Goal: Information Seeking & Learning: Learn about a topic

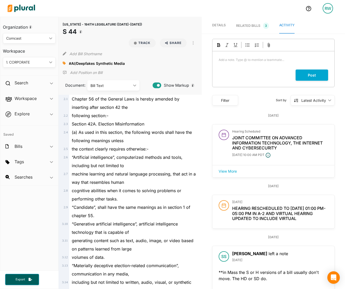
click at [163, 127] on div "Section 42A. Election Misinformation" at bounding box center [132, 124] width 127 height 8
click at [68, 62] on div at bounding box center [66, 63] width 6 height 8
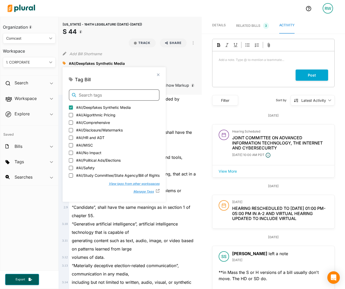
click at [81, 94] on input "text" at bounding box center [114, 94] width 91 height 11
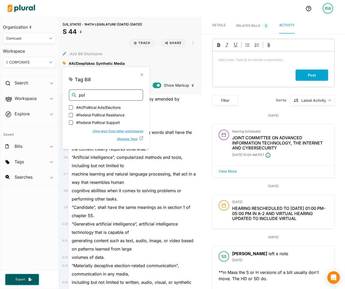
type input "pol"
click at [116, 106] on span "#AI/Political Ads/Elections" at bounding box center [98, 106] width 44 height 5
click at [73, 106] on input "#AI/Political Ads/Elections" at bounding box center [71, 107] width 4 height 4
checkbox input "true"
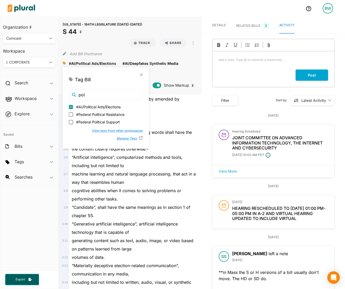
click at [136, 73] on div "close Tag [PERSON_NAME] pol #AI/Political Ads/Elections #Federal Political Resi…" at bounding box center [106, 107] width 86 height 81
click at [136, 76] on div "Tag Bill" at bounding box center [106, 79] width 74 height 7
click at [139, 74] on polygon at bounding box center [141, 74] width 4 height 4
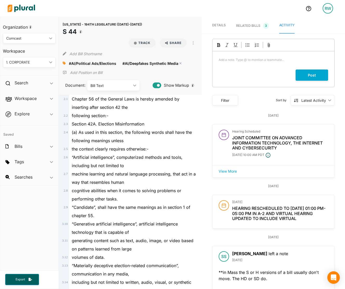
click at [179, 62] on polygon at bounding box center [181, 63] width 4 height 4
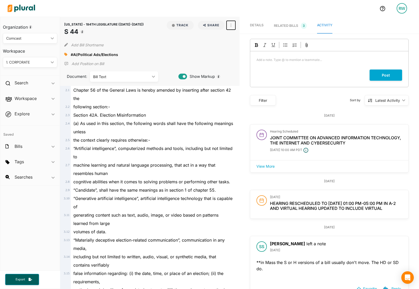
click at [229, 22] on button "button" at bounding box center [231, 25] width 9 height 9
click at [240, 35] on div "View PDF" at bounding box center [253, 37] width 31 height 4
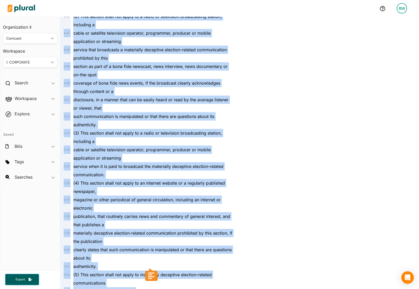
scroll to position [736, 0]
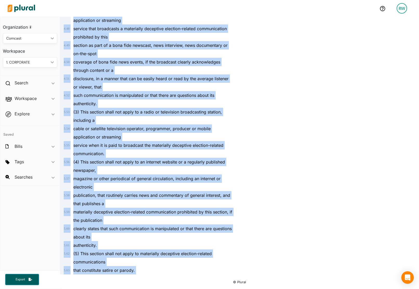
drag, startPoint x: 74, startPoint y: 106, endPoint x: 166, endPoint y: 275, distance: 192.4
click at [165, 279] on div "[US_STATE] - 194TH LEGISLATURE ([DATE]-[DATE]) S 44 Track Share Email LinkedIn …" at bounding box center [239, 153] width 359 height 272
copy div "(2) This section shall not apply to a radio or television broadcasting station,…"
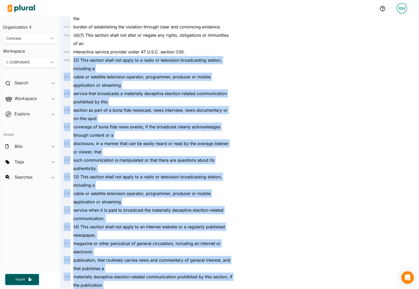
scroll to position [658, 0]
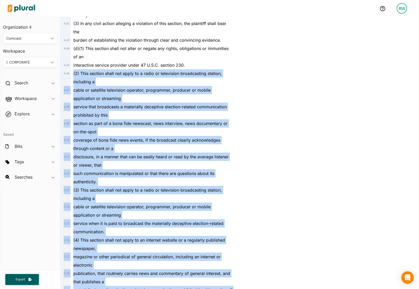
copy div "(2) This section shall not apply to a radio or television broadcasting station,…"
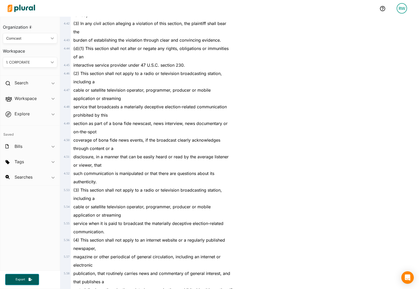
click at [75, 49] on span "(d)(1) This section shall not alter or negate any rights, obligations or immuni…" at bounding box center [150, 53] width 155 height 14
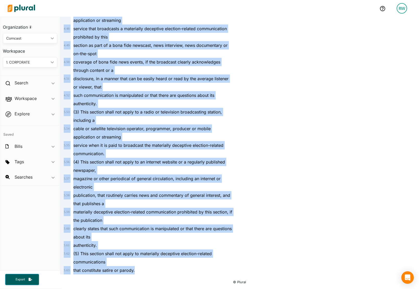
scroll to position [19, 0]
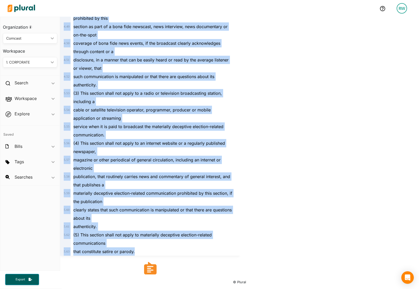
drag, startPoint x: 73, startPoint y: 74, endPoint x: 181, endPoint y: 252, distance: 208.2
copy div "(d)(1) This section shall not alter or negate any rights, obligations or immuni…"
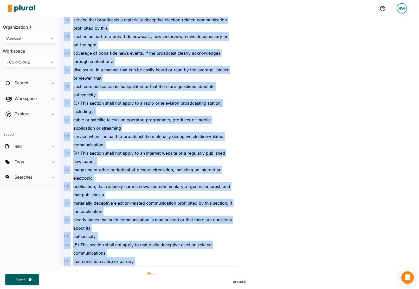
scroll to position [0, 0]
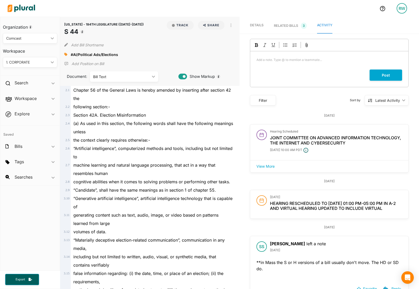
click at [285, 60] on p "Add a note. Type @ to mention a teammate... ﻿" at bounding box center [330, 60] width 146 height 5
click at [177, 27] on button "Track" at bounding box center [180, 25] width 27 height 9
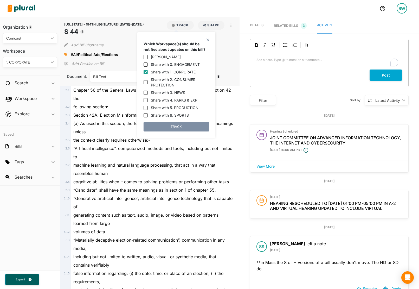
click at [173, 66] on label "Share with 0. ENGAGEMENT" at bounding box center [175, 64] width 49 height 5
click at [148, 66] on input "Share with 0. ENGAGEMENT" at bounding box center [146, 64] width 4 height 4
checkbox input "true"
click at [174, 121] on div "Which Workspace(s) should be notified about updates on this bill? [PERSON_NAME]…" at bounding box center [177, 86] width 66 height 90
click at [186, 128] on button "TRACK" at bounding box center [177, 126] width 66 height 9
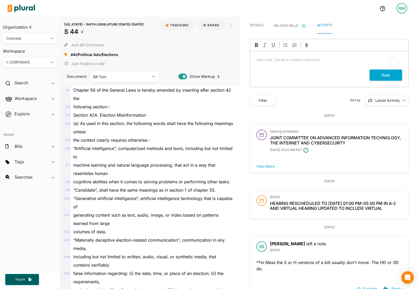
click at [295, 66] on div "Add a note. Type @ to mention a teammate... ﻿" at bounding box center [329, 60] width 158 height 18
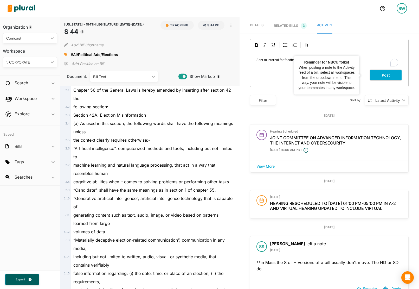
click at [370, 74] on button "Post" at bounding box center [386, 74] width 33 height 11
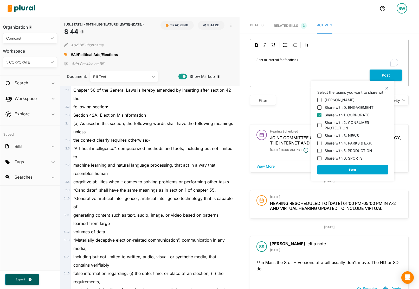
click at [341, 111] on div "[PERSON_NAME] Share with 0. ENGAGEMENT Share with 1. CORPORATE Share with 2. CO…" at bounding box center [352, 128] width 71 height 66
click at [333, 105] on label "Share with 0. ENGAGEMENT" at bounding box center [349, 107] width 49 height 5
click at [322, 105] on input "Share with 0. ENGAGEMENT" at bounding box center [319, 107] width 4 height 4
checkbox input "true"
drag, startPoint x: 343, startPoint y: 126, endPoint x: 346, endPoint y: 131, distance: 5.7
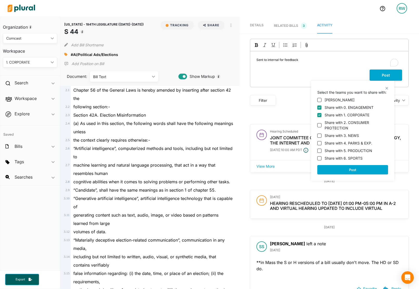
click at [343, 127] on label "Share with 2. CONSUMER PROTECTION" at bounding box center [356, 125] width 63 height 11
click at [322, 127] on input "Share with 2. CONSUMER PROTECTION" at bounding box center [319, 125] width 4 height 4
checkbox input "true"
click at [348, 136] on label "Share with 3. NEWS" at bounding box center [342, 135] width 34 height 5
click at [322, 136] on input "Share with 3. NEWS" at bounding box center [319, 135] width 4 height 4
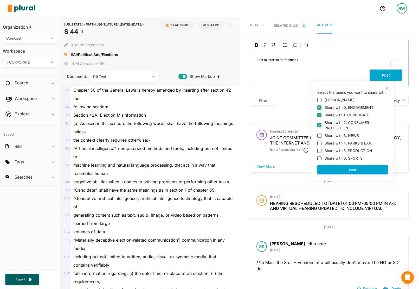
checkbox input "true"
click at [351, 145] on label "Share with 4. PARKS & EXP." at bounding box center [349, 142] width 48 height 5
click at [322, 145] on input "Share with 4. PARKS & EXP." at bounding box center [319, 143] width 4 height 4
checkbox input "true"
click at [347, 150] on label "Share with 5. PRODUCTION" at bounding box center [349, 150] width 48 height 5
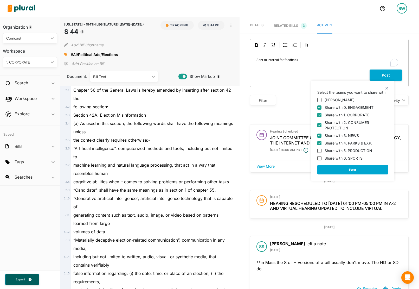
click at [322, 150] on input "Share with 5. PRODUCTION" at bounding box center [319, 151] width 4 height 4
checkbox input "true"
click at [350, 157] on label "Share with 6. SPORTS" at bounding box center [344, 157] width 38 height 5
click at [322, 157] on input "Share with 6. SPORTS" at bounding box center [319, 158] width 4 height 4
checkbox input "true"
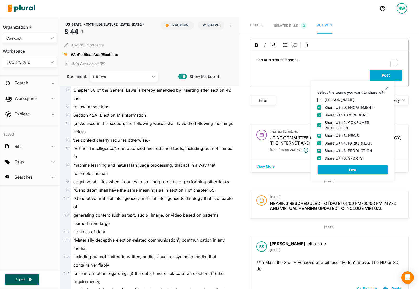
click at [360, 171] on button "Post" at bounding box center [352, 169] width 71 height 9
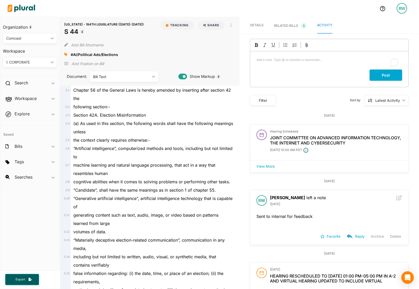
click at [285, 26] on div "RELATED BILLS 3" at bounding box center [290, 26] width 33 height 6
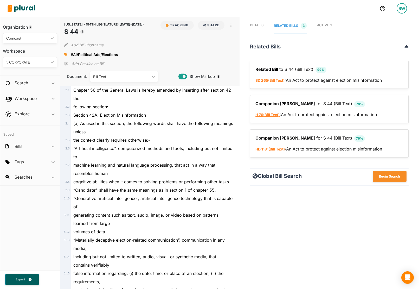
click at [269, 114] on span "( Bill Text )" at bounding box center [271, 114] width 16 height 4
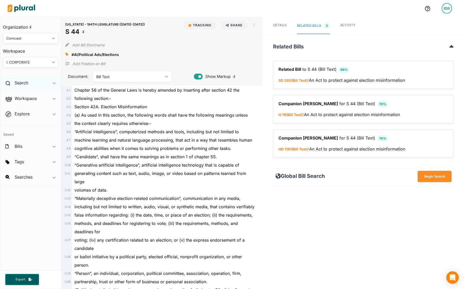
click at [13, 85] on div "Search ic_keyboard_arrow_down" at bounding box center [30, 84] width 61 height 14
click at [18, 93] on h4 "Bills" at bounding box center [32, 94] width 48 height 5
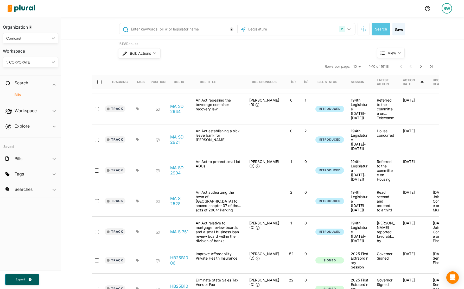
click at [154, 32] on input "text" at bounding box center [182, 29] width 105 height 10
type input "S 35"
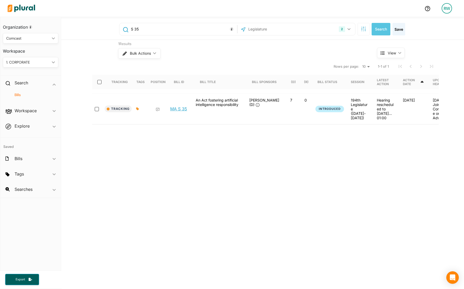
click at [173, 107] on link "MA S 35" at bounding box center [178, 108] width 17 height 5
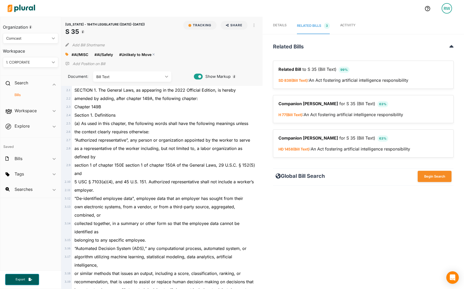
click at [154, 54] on div "#Unlikely to Move close" at bounding box center [138, 54] width 39 height 8
click at [153, 54] on polygon at bounding box center [154, 55] width 4 height 4
click at [354, 23] on link "Activity" at bounding box center [347, 26] width 15 height 16
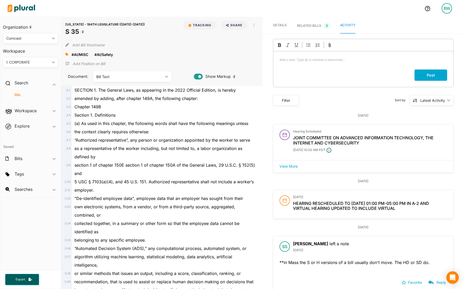
click at [282, 29] on link "Details" at bounding box center [280, 26] width 14 height 16
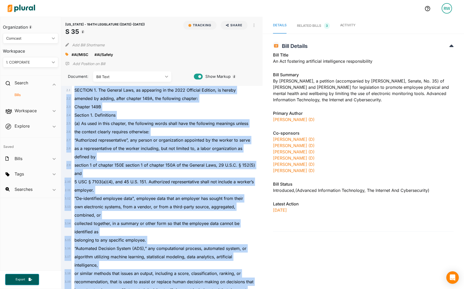
drag, startPoint x: 132, startPoint y: 270, endPoint x: 100, endPoint y: 90, distance: 182.6
copy div "LOREMIP 5. Dol Sitamet Cons, ad elitseddo ei tem 7495 Incididu Utlabor, et dolo…"
click at [176, 106] on div "Chapter 149B" at bounding box center [164, 107] width 185 height 8
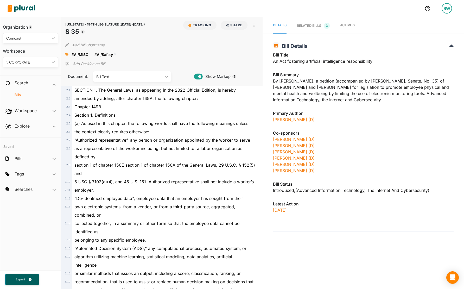
click at [115, 55] on polygon at bounding box center [115, 55] width 4 height 4
click at [91, 54] on polygon at bounding box center [90, 55] width 4 height 4
click at [66, 56] on icon at bounding box center [66, 55] width 3 height 4
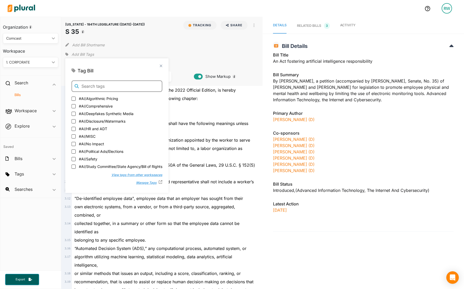
click at [94, 87] on input "text" at bounding box center [117, 85] width 91 height 11
click at [100, 129] on span "#AI/HR and ADT" at bounding box center [93, 127] width 28 height 5
click at [76, 129] on input "#AI/HR and ADT" at bounding box center [74, 128] width 4 height 4
checkbox input "true"
click at [184, 49] on div "Add Bill Shortname" at bounding box center [161, 44] width 193 height 10
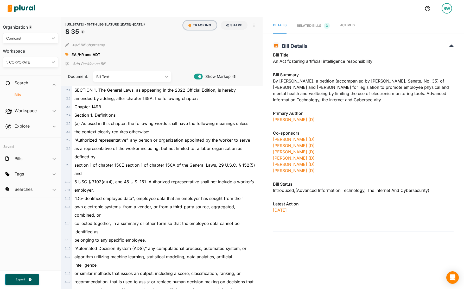
click at [194, 26] on button "Tracking" at bounding box center [199, 25] width 33 height 9
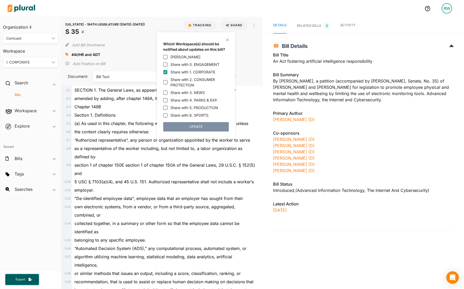
click at [169, 66] on div "Share with 0. ENGAGEMENT" at bounding box center [196, 64] width 66 height 5
click at [167, 65] on input "Share with 0. ENGAGEMENT" at bounding box center [165, 64] width 4 height 4
checkbox input "true"
click at [201, 124] on button "UPDATE" at bounding box center [196, 126] width 66 height 9
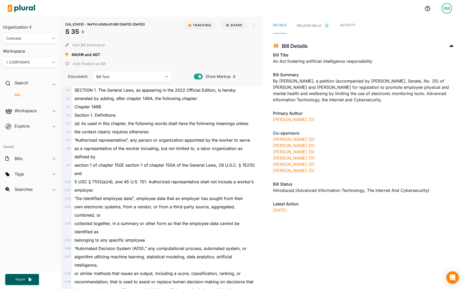
click at [248, 120] on div "(a) As used in this chapter, the following words shall have the following meani…" at bounding box center [164, 123] width 185 height 8
click at [253, 27] on icon "button" at bounding box center [253, 25] width 1 height 4
click at [260, 36] on div "View PDF" at bounding box center [275, 37] width 31 height 4
click at [348, 23] on span "Activity" at bounding box center [347, 25] width 15 height 4
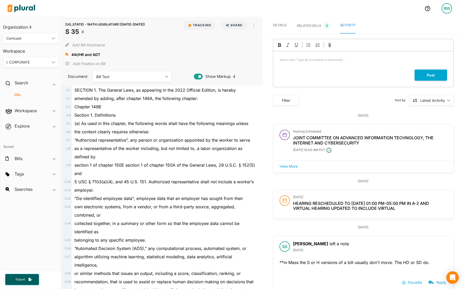
click at [353, 54] on div "Add a note. Type @ to mention a teammate... ﻿" at bounding box center [363, 60] width 180 height 18
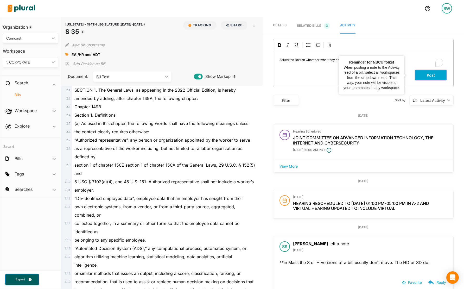
click at [425, 71] on button "Post" at bounding box center [431, 74] width 33 height 11
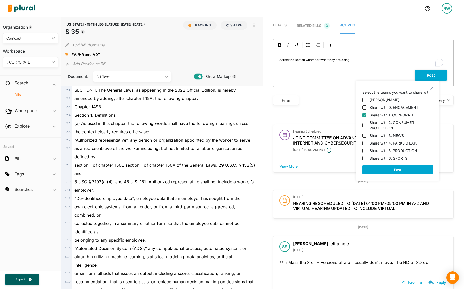
click at [396, 108] on label "Share with 0. ENGAGEMENT" at bounding box center [393, 107] width 49 height 5
click at [366, 108] on input "Share with 0. ENGAGEMENT" at bounding box center [364, 107] width 4 height 4
checkbox input "true"
click at [390, 130] on label "Share with 2. CONSUMER PROTECTION" at bounding box center [400, 125] width 63 height 11
click at [366, 127] on input "Share with 2. CONSUMER PROTECTION" at bounding box center [364, 125] width 4 height 4
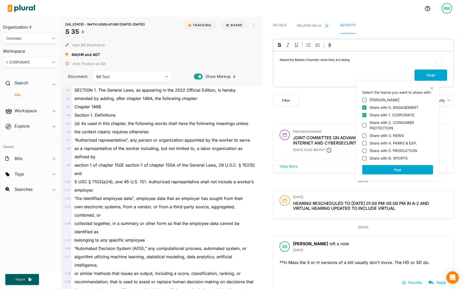
checkbox input "true"
click at [388, 137] on label "Share with 3. NEWS" at bounding box center [386, 135] width 34 height 5
click at [366, 137] on input "Share with 3. NEWS" at bounding box center [364, 135] width 4 height 4
checkbox input "true"
click at [388, 144] on label "Share with 4. PARKS & EXP." at bounding box center [393, 142] width 48 height 5
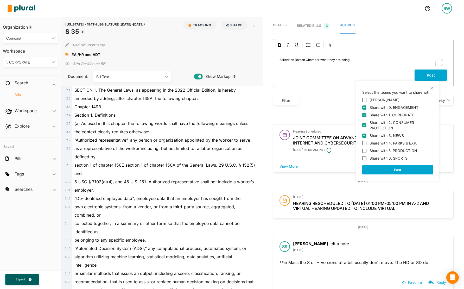
click at [366, 144] on input "Share with 4. PARKS & EXP." at bounding box center [364, 143] width 4 height 4
checkbox input "true"
click at [390, 152] on label "Share with 5. PRODUCTION" at bounding box center [393, 150] width 48 height 5
click at [366, 152] on input "Share with 5. PRODUCTION" at bounding box center [364, 151] width 4 height 4
checkbox input "true"
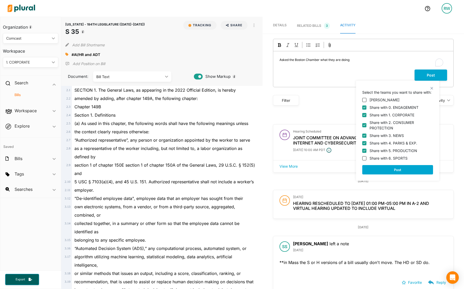
click at [389, 158] on label "Share with 6. SPORTS" at bounding box center [388, 157] width 38 height 5
click at [366, 158] on input "Share with 6. SPORTS" at bounding box center [364, 158] width 4 height 4
checkbox input "true"
click at [393, 170] on button "Post" at bounding box center [397, 169] width 71 height 9
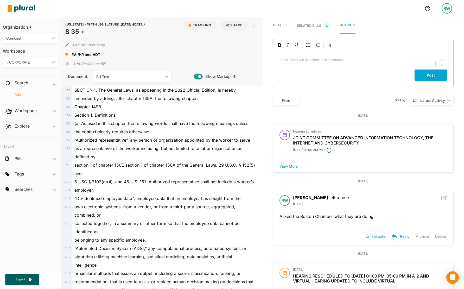
drag, startPoint x: 243, startPoint y: 112, endPoint x: 247, endPoint y: 106, distance: 7.1
click at [243, 112] on div "Section 1. Definitions" at bounding box center [164, 115] width 185 height 8
click at [283, 25] on nav "Details RELATED BILLS 3 Activity" at bounding box center [363, 25] width 201 height 17
click at [280, 23] on span "Details" at bounding box center [280, 25] width 14 height 4
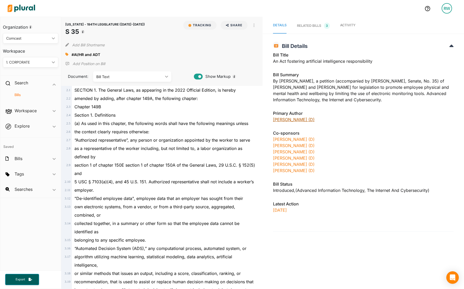
click at [295, 121] on link "[PERSON_NAME] (D)" at bounding box center [294, 119] width 42 height 5
click at [195, 131] on div "the context clearly requires otherwise:" at bounding box center [164, 132] width 185 height 8
click at [18, 92] on div "Bills" at bounding box center [30, 97] width 61 height 12
click at [17, 95] on h4 "Bills" at bounding box center [32, 94] width 48 height 5
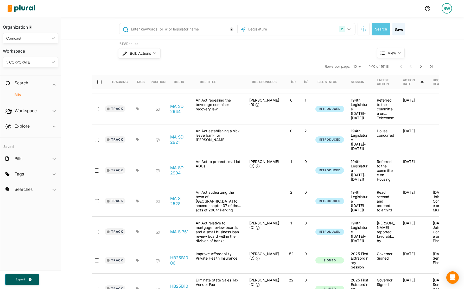
click at [184, 28] on input "text" at bounding box center [182, 29] width 105 height 10
type input "H 97"
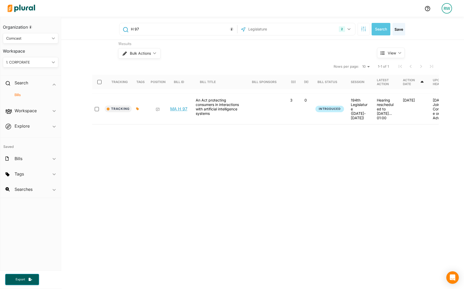
click at [177, 106] on link "MA H 97" at bounding box center [178, 108] width 17 height 5
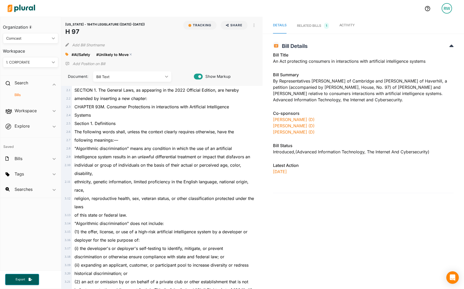
click at [130, 55] on polygon at bounding box center [131, 55] width 4 height 4
click at [351, 23] on span "Activity" at bounding box center [346, 25] width 15 height 4
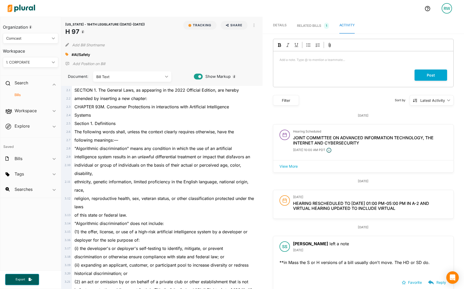
click at [330, 65] on div "Add a note. Type @ to mention a teammate... ﻿" at bounding box center [363, 60] width 180 height 18
click at [292, 58] on p "this is an [US_STATE] SB 205 copycat." at bounding box center [363, 60] width 168 height 5
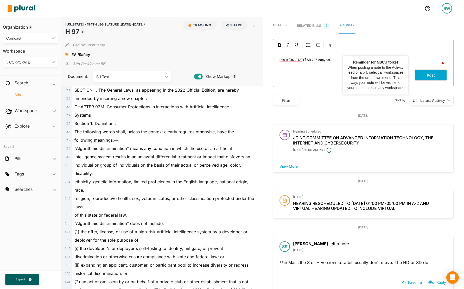
click at [422, 75] on button "Post" at bounding box center [431, 74] width 33 height 11
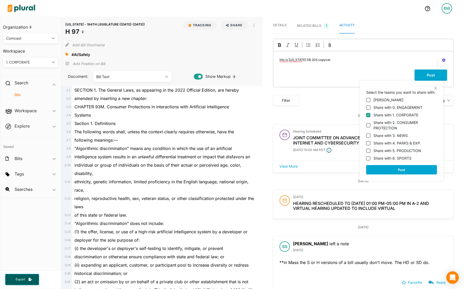
click at [403, 106] on label "Share with 0. ENGAGEMENT" at bounding box center [397, 107] width 49 height 5
click at [370, 106] on input "Share with 0. ENGAGEMENT" at bounding box center [368, 107] width 4 height 4
checkbox input "true"
click at [400, 124] on label "Share with 2. CONSUMER PROTECTION" at bounding box center [404, 125] width 63 height 11
click at [370, 124] on input "Share with 2. CONSUMER PROTECTION" at bounding box center [368, 125] width 4 height 4
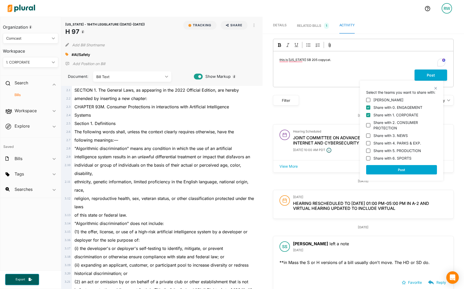
checkbox input "true"
click at [400, 135] on label "Share with 3. NEWS" at bounding box center [390, 135] width 34 height 5
click at [370, 135] on input "Share with 3. NEWS" at bounding box center [368, 135] width 4 height 4
checkbox input "true"
click at [399, 144] on label "Share with 4. PARKS & EXP." at bounding box center [397, 142] width 48 height 5
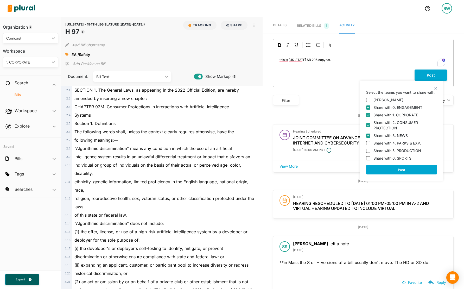
click at [370, 144] on input "Share with 4. PARKS & EXP." at bounding box center [368, 143] width 4 height 4
checkbox input "true"
click at [399, 151] on label "Share with 5. PRODUCTION" at bounding box center [397, 150] width 48 height 5
click at [370, 151] on input "Share with 5. PRODUCTION" at bounding box center [368, 151] width 4 height 4
checkbox input "true"
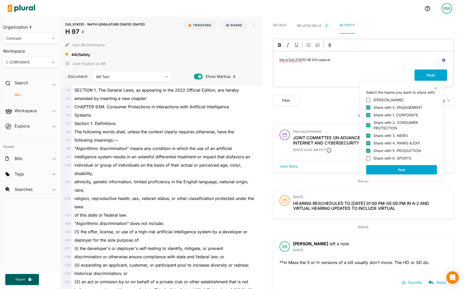
click at [400, 158] on label "Share with 6. SPORTS" at bounding box center [392, 157] width 38 height 5
click at [370, 158] on input "Share with 6. SPORTS" at bounding box center [368, 158] width 4 height 4
checkbox input "true"
click at [400, 169] on button "Post" at bounding box center [401, 169] width 71 height 9
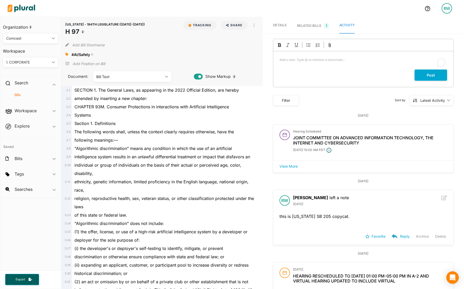
click at [93, 54] on polygon at bounding box center [92, 55] width 4 height 4
click at [68, 56] on icon at bounding box center [66, 55] width 3 height 4
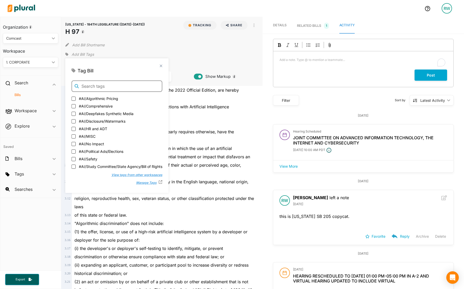
click at [101, 85] on input "text" at bounding box center [117, 85] width 91 height 11
click at [92, 108] on span "#AI/Comprehensive" at bounding box center [96, 105] width 34 height 5
click at [76, 108] on input "#AI/Comprehensive" at bounding box center [74, 106] width 4 height 4
checkbox input "true"
click at [193, 23] on button "Tracking" at bounding box center [199, 25] width 33 height 9
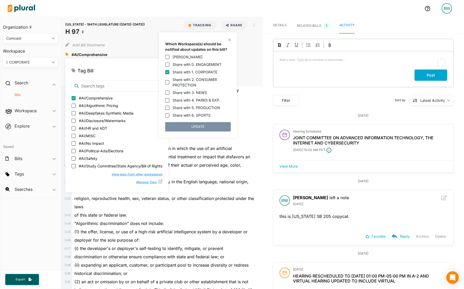
click at [206, 67] on label "Share with 0. ENGAGEMENT" at bounding box center [197, 64] width 49 height 5
click at [169, 67] on input "Share with 0. ENGAGEMENT" at bounding box center [167, 64] width 4 height 4
checkbox input "true"
click at [209, 128] on button "UPDATE" at bounding box center [198, 126] width 66 height 9
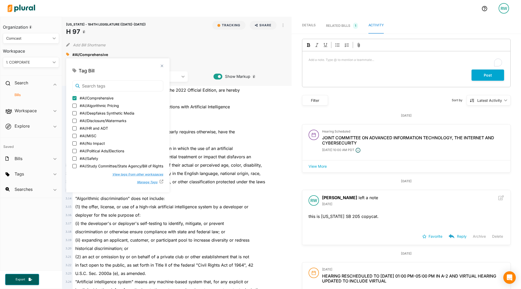
click at [324, 130] on h3 "Hearing Scheduled" at bounding box center [413, 132] width 182 height 4
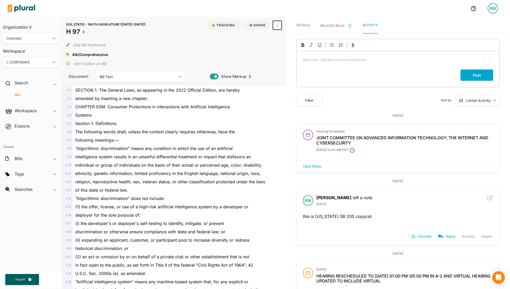
click at [278, 23] on button "button" at bounding box center [277, 25] width 9 height 9
click at [284, 47] on div "View Source" at bounding box center [299, 49] width 31 height 4
click at [301, 24] on span "Details" at bounding box center [303, 25] width 14 height 4
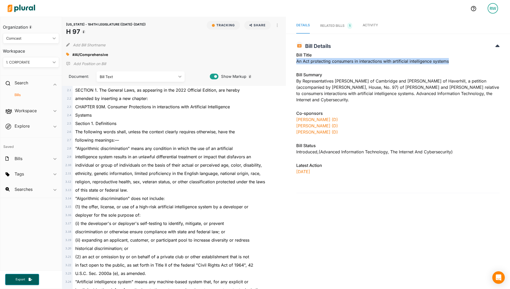
drag, startPoint x: 293, startPoint y: 60, endPoint x: 470, endPoint y: 62, distance: 177.2
click at [443, 62] on div "[US_STATE] - 194TH LEGISLATURE ([DATE]-[DATE]) H 97 Bill Details Bill Title An …" at bounding box center [398, 116] width 224 height 154
copy div "An Act protecting consumers in interactions with artificial intelligence systems"
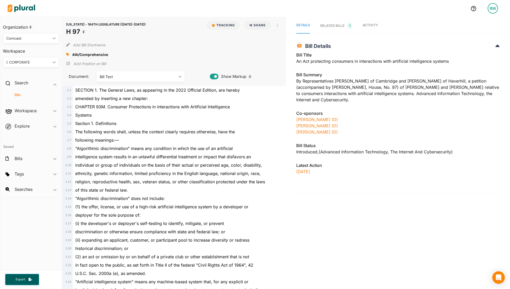
drag, startPoint x: 444, startPoint y: 99, endPoint x: 470, endPoint y: 97, distance: 26.3
click at [443, 99] on div "Bill Summary By Representatives [PERSON_NAME] of Cambridge and [PERSON_NAME] of…" at bounding box center [397, 89] width 203 height 34
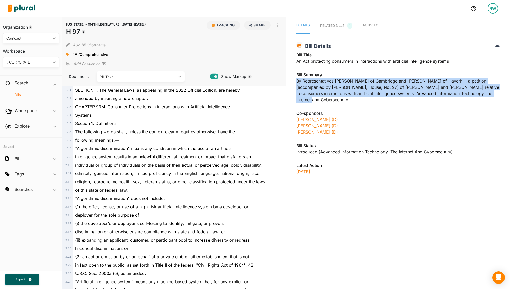
drag, startPoint x: 472, startPoint y: 90, endPoint x: 285, endPoint y: 82, distance: 186.5
click at [286, 82] on div "[US_STATE] - 194TH LEGISLATURE ([DATE]-[DATE]) H 97 Bill Details Bill Title An …" at bounding box center [398, 116] width 224 height 154
copy div "By Representatives [PERSON_NAME] of Cambridge and [PERSON_NAME] of Haverhill, a…"
click at [373, 23] on link "Activity" at bounding box center [369, 26] width 15 height 16
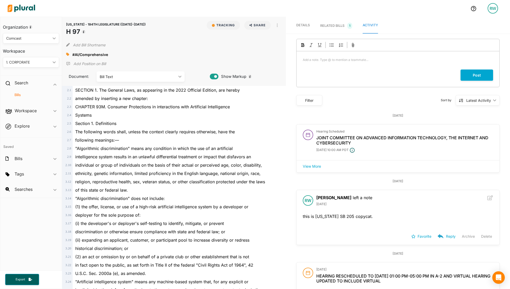
click at [375, 115] on div "[DATE]" at bounding box center [397, 115] width 203 height 5
click at [68, 53] on icon at bounding box center [67, 55] width 3 height 4
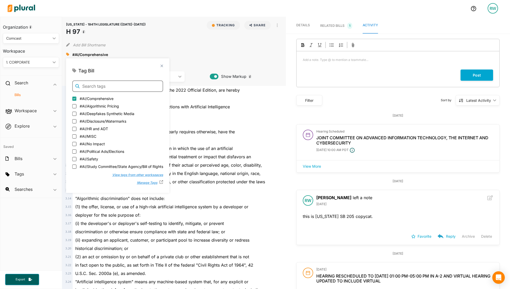
click at [105, 90] on input "text" at bounding box center [117, 85] width 91 height 11
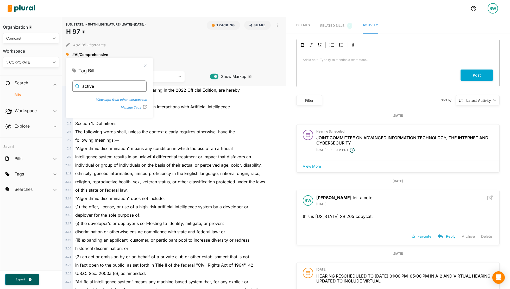
type input "active"
click at [113, 95] on div "active View tags from other workspaces Manage Tags" at bounding box center [109, 95] width 74 height 30
click at [116, 97] on button "View tags from other workspaces" at bounding box center [118, 99] width 56 height 8
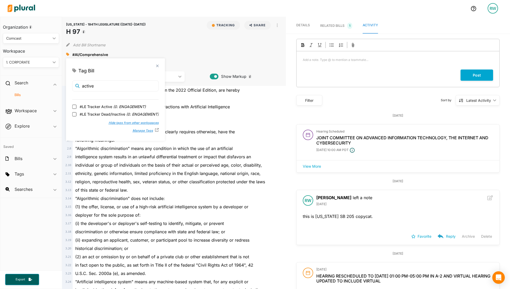
click at [110, 105] on span "#LE Tracker Active ( 0. ENGAGEMENT )" at bounding box center [113, 106] width 66 height 5
click at [77, 105] on input "#LE Tracker Active ( 0. ENGAGEMENT )" at bounding box center [74, 107] width 4 height 4
checkbox input "true"
click at [211, 49] on div "[US_STATE] - 194TH LEGISLATURE ([DATE]-[DATE]) H 97 Tracking Share Email Linked…" at bounding box center [174, 51] width 224 height 69
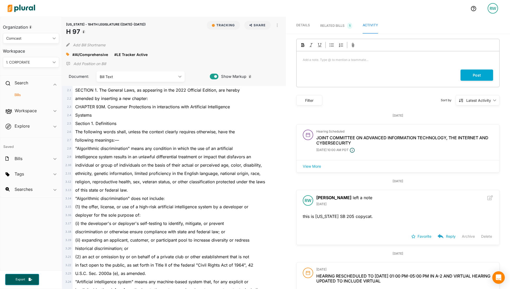
click at [264, 101] on div "amended by inserting a new chapter:" at bounding box center [176, 98] width 207 height 8
click at [18, 96] on h4 "Bills" at bounding box center [32, 94] width 48 height 5
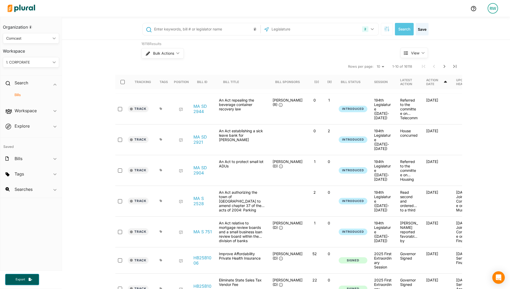
click at [168, 26] on input "text" at bounding box center [206, 29] width 105 height 10
type input "H 94"
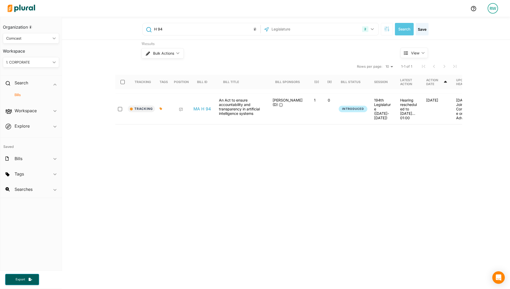
click at [154, 29] on input "H 94" at bounding box center [206, 29] width 105 height 10
click at [196, 110] on div "MA H 94" at bounding box center [203, 109] width 26 height 22
click at [200, 108] on link "MA H 94" at bounding box center [201, 108] width 17 height 5
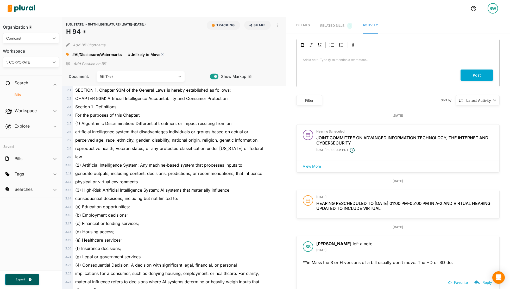
click at [162, 55] on div "#Unlikely to Move close" at bounding box center [147, 54] width 39 height 8
click at [162, 55] on polygon at bounding box center [163, 55] width 4 height 4
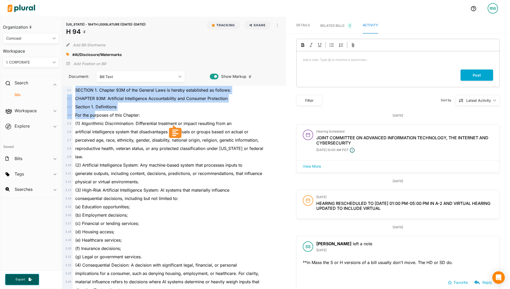
drag, startPoint x: 76, startPoint y: 91, endPoint x: 108, endPoint y: 121, distance: 43.6
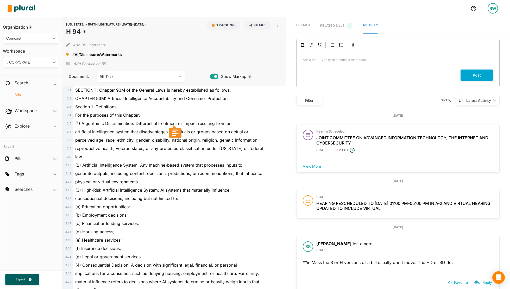
click at [108, 121] on span "(1) Algorithmic Discrimination: Differential treatment or impact resulting from…" at bounding box center [153, 123] width 156 height 5
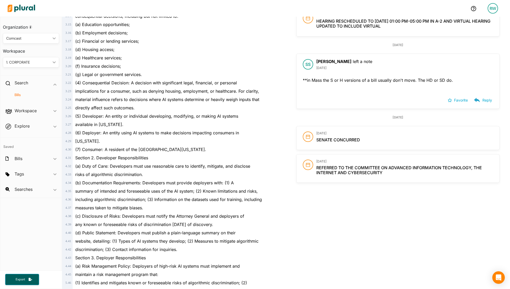
scroll to position [104, 0]
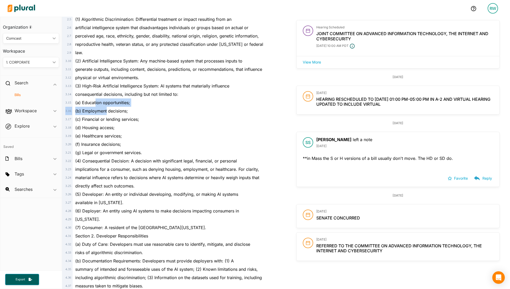
drag, startPoint x: 95, startPoint y: 103, endPoint x: 106, endPoint y: 114, distance: 15.6
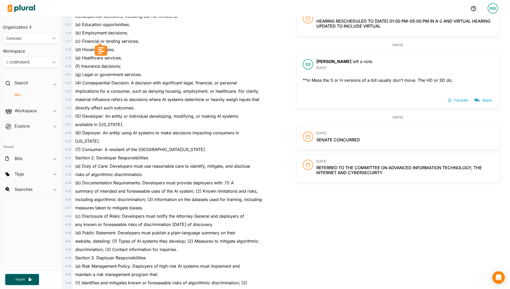
click at [111, 114] on span "(5) Developer: An entity or individual developing, modifying, or making AI syst…" at bounding box center [156, 115] width 163 height 5
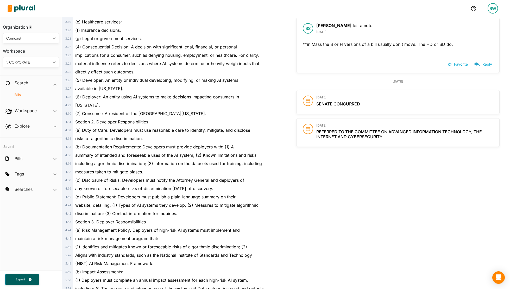
scroll to position [234, 0]
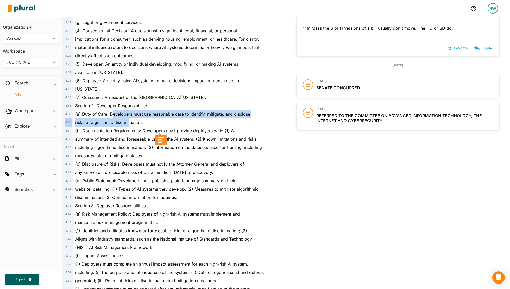
drag, startPoint x: 112, startPoint y: 115, endPoint x: 129, endPoint y: 123, distance: 17.9
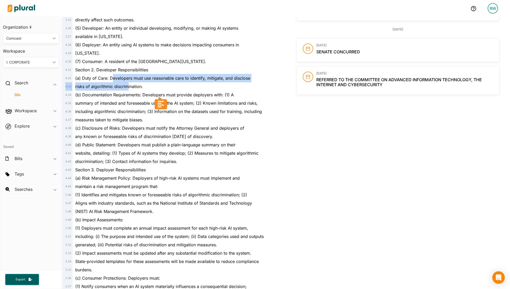
scroll to position [286, 0]
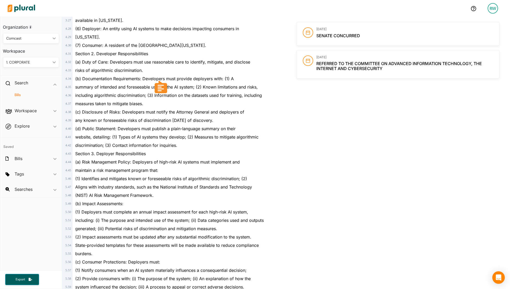
click at [119, 111] on span "(c) Disclosure of Risks: Developers must notify the Attorney General and deploy…" at bounding box center [159, 111] width 169 height 5
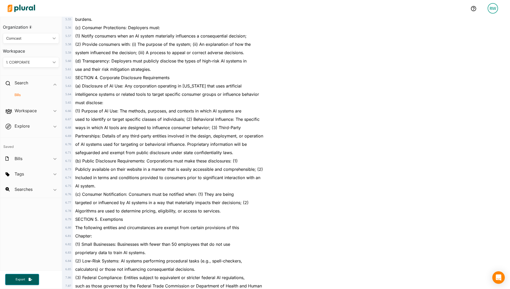
scroll to position [546, 0]
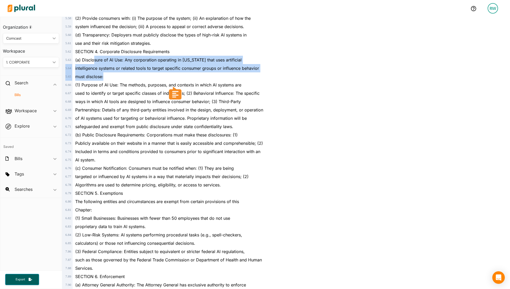
drag, startPoint x: 93, startPoint y: 60, endPoint x: 229, endPoint y: 75, distance: 136.9
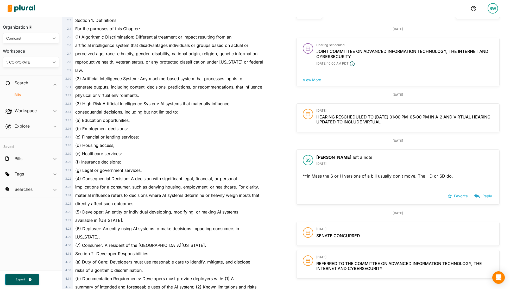
scroll to position [0, 0]
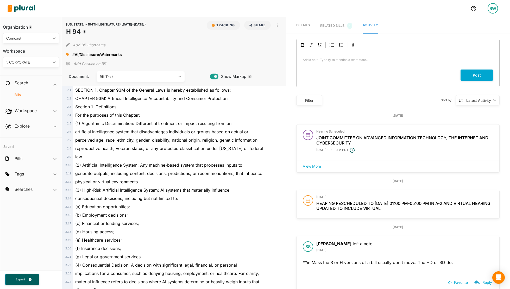
click at [68, 57] on div at bounding box center [67, 54] width 3 height 8
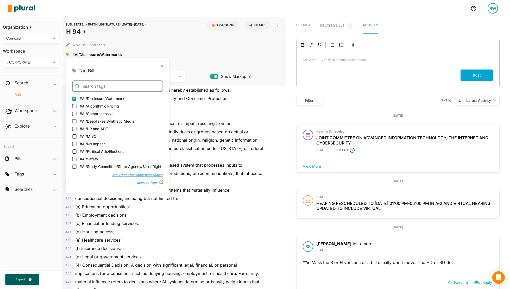
click at [102, 89] on input "text" at bounding box center [117, 85] width 91 height 11
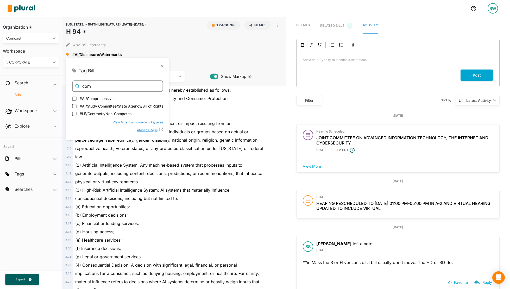
type input "com"
click at [108, 100] on span "#AI/Comprehensive" at bounding box center [97, 97] width 34 height 5
click at [77, 100] on input "#AI/Comprehensive" at bounding box center [74, 98] width 4 height 4
checkbox input "true"
click at [232, 60] on div "[US_STATE] - 194TH LEGISLATURE ([DATE]-[DATE]) H 94 Tracking Share Email Linked…" at bounding box center [174, 51] width 224 height 69
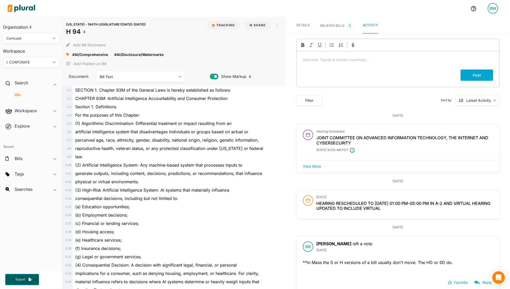
click at [75, 90] on div "SECTION 1. Chapter 93M of the General Laws is hereby established as follows:" at bounding box center [176, 90] width 207 height 8
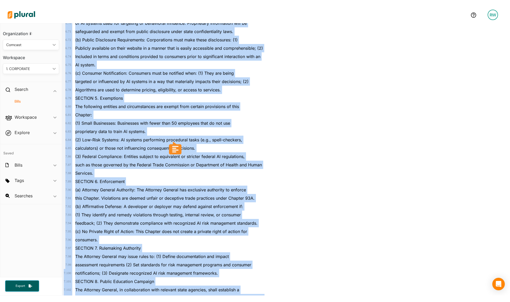
scroll to position [711, 0]
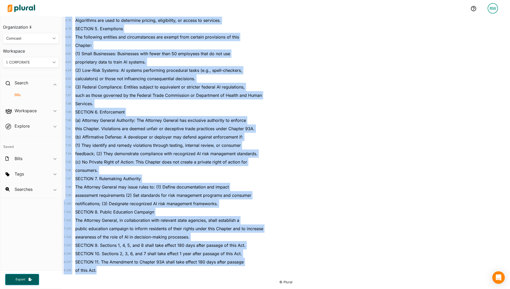
drag, startPoint x: 75, startPoint y: 92, endPoint x: 219, endPoint y: 275, distance: 232.3
click at [219, 275] on div "[US_STATE] - 194TH LEGISLATURE ([DATE]-[DATE]) H 94 Tracking Share Email Linked…" at bounding box center [286, 153] width 448 height 272
copy div "SECTION 1. Chapter 93M of the General Laws is hereby established as follows: 2 …"
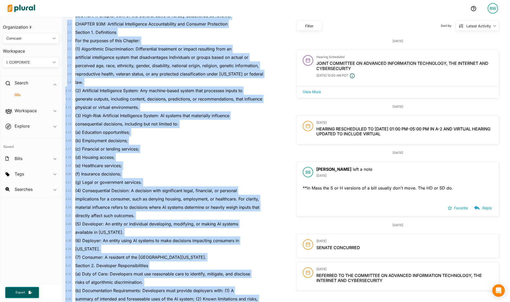
scroll to position [0, 0]
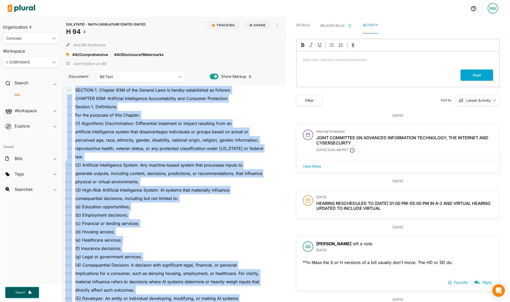
click at [215, 147] on span "reproductive health, veteran status, or any protected classification under [US_…" at bounding box center [169, 148] width 188 height 5
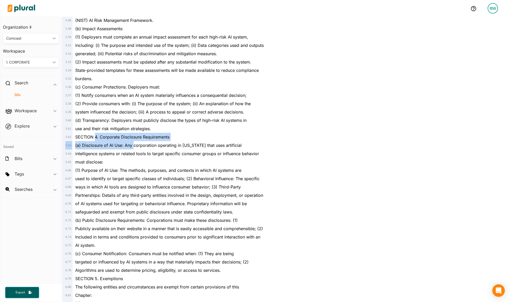
scroll to position [461, 0]
drag, startPoint x: 95, startPoint y: 137, endPoint x: 137, endPoint y: 144, distance: 42.8
click at [137, 144] on div "2 . 1 SECTION 1. Chapter 93M of the General Laws is hereby established as follo…" at bounding box center [174, 74] width 220 height 899
click at [142, 144] on span "(a) Disclosure of AI Use: Any corporation operating in [US_STATE] that uses art…" at bounding box center [158, 145] width 166 height 5
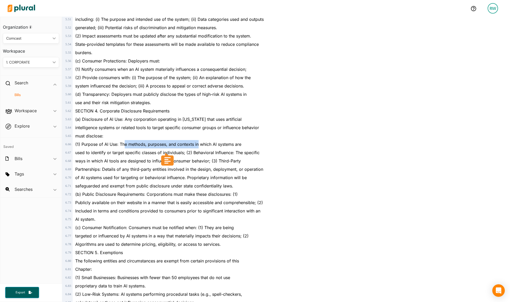
drag, startPoint x: 125, startPoint y: 142, endPoint x: 199, endPoint y: 145, distance: 73.7
click at [199, 145] on span "(1) Purpose of AI Use: The methods, purposes, and contexts in which AI systems …" at bounding box center [158, 144] width 166 height 5
click at [180, 142] on span "(1) Purpose of AI Use: The methods, purposes, and contexts in which AI systems …" at bounding box center [158, 144] width 166 height 5
click at [149, 141] on div "(1) Purpose of AI Use: The methods, purposes, and contexts in which AI systems …" at bounding box center [176, 144] width 207 height 8
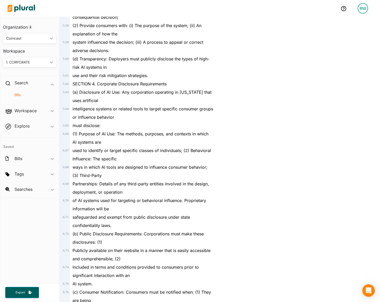
scroll to position [797, 0]
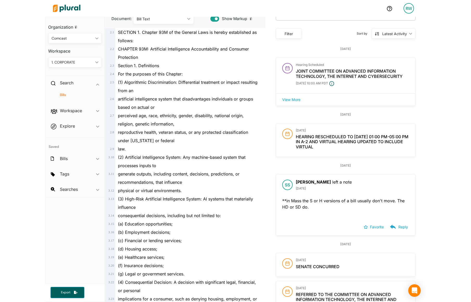
scroll to position [0, 0]
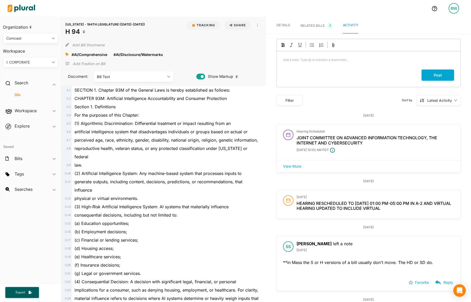
click at [322, 70] on div "Post" at bounding box center [365, 74] width 177 height 11
click at [335, 62] on p "Add a note. Type @ to mention a teammate... ﻿" at bounding box center [368, 60] width 171 height 5
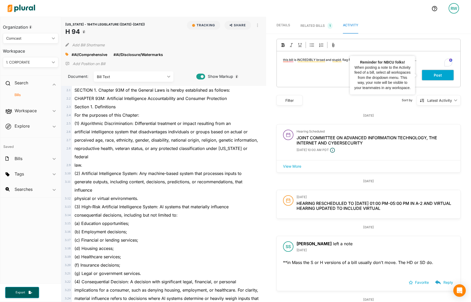
click at [429, 77] on button "Post" at bounding box center [437, 74] width 33 height 11
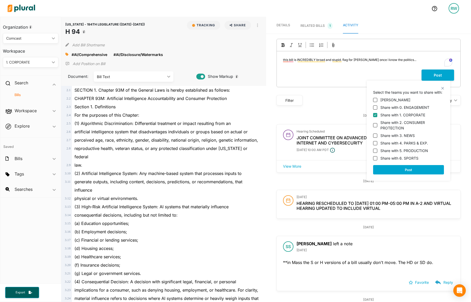
click at [417, 107] on label "Share with 0. ENGAGEMENT" at bounding box center [404, 107] width 49 height 5
click at [377, 107] on input "Share with 0. ENGAGEMENT" at bounding box center [375, 107] width 4 height 4
checkbox input "true"
click at [408, 122] on label "Share with 2. CONSUMER PROTECTION" at bounding box center [411, 125] width 63 height 11
click at [377, 123] on input "Share with 2. CONSUMER PROTECTION" at bounding box center [375, 125] width 4 height 4
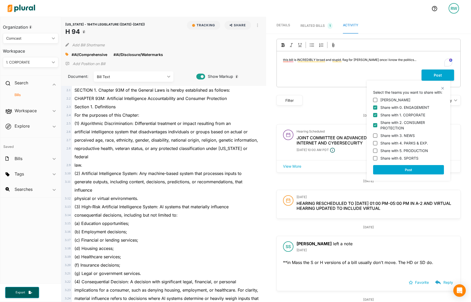
checkbox input "true"
click at [401, 135] on label "Share with 3. NEWS" at bounding box center [397, 135] width 34 height 5
click at [377, 135] on input "Share with 3. NEWS" at bounding box center [375, 135] width 4 height 4
checkbox input "true"
click at [401, 143] on label "Share with 4. PARKS & EXP." at bounding box center [404, 142] width 48 height 5
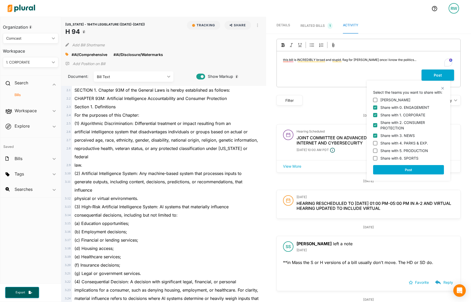
click at [377, 143] on input "Share with 4. PARKS & EXP." at bounding box center [375, 143] width 4 height 4
checkbox input "true"
click at [401, 151] on label "Share with 5. PRODUCTION" at bounding box center [404, 150] width 48 height 5
click at [377, 151] on input "Share with 5. PRODUCTION" at bounding box center [375, 151] width 4 height 4
checkbox input "true"
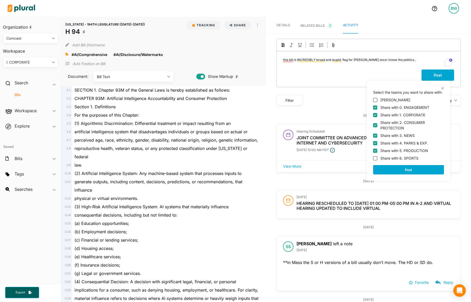
click at [403, 157] on label "Share with 6. SPORTS" at bounding box center [399, 157] width 38 height 5
click at [377, 157] on input "Share with 6. SPORTS" at bounding box center [375, 158] width 4 height 4
checkbox input "true"
click at [404, 170] on button "Post" at bounding box center [408, 169] width 71 height 9
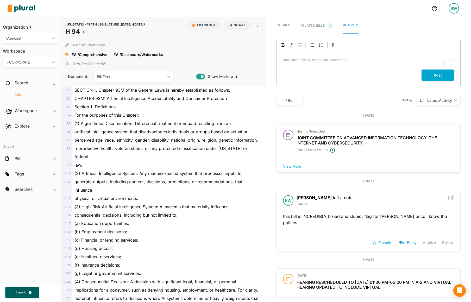
click at [67, 56] on div at bounding box center [66, 54] width 3 height 8
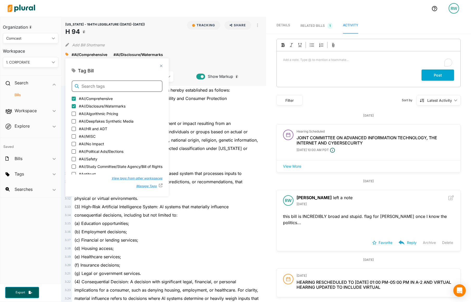
click at [93, 82] on input "text" at bounding box center [117, 85] width 91 height 11
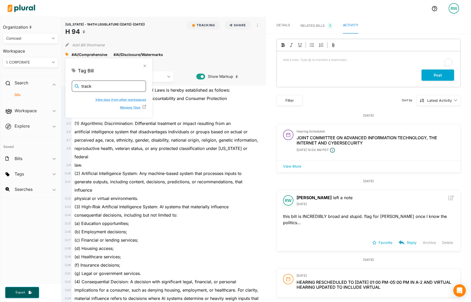
type input "track"
click at [96, 101] on button "View tags from other workspaces" at bounding box center [117, 99] width 56 height 8
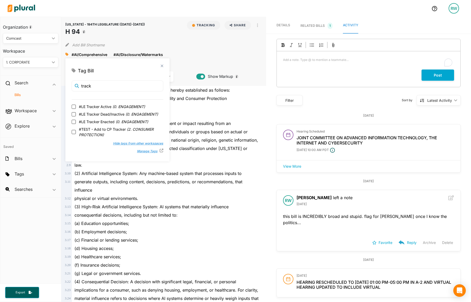
click at [107, 105] on span "#LE Tracker Active ( 0. ENGAGEMENT )" at bounding box center [112, 106] width 66 height 5
click at [76, 105] on input "#LE Tracker Active ( 0. ENGAGEMENT )" at bounding box center [74, 107] width 4 height 4
checkbox input "true"
click at [443, 116] on div "[DATE]" at bounding box center [368, 115] width 184 height 5
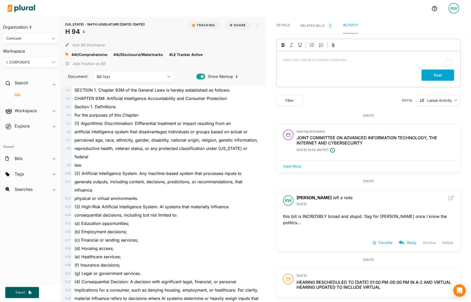
click at [15, 94] on h4 "Bills" at bounding box center [32, 94] width 48 height 5
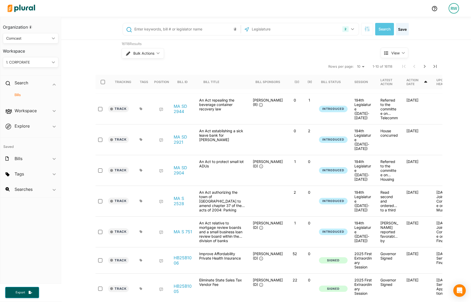
click at [167, 29] on input "text" at bounding box center [186, 29] width 105 height 10
type input "H 90"
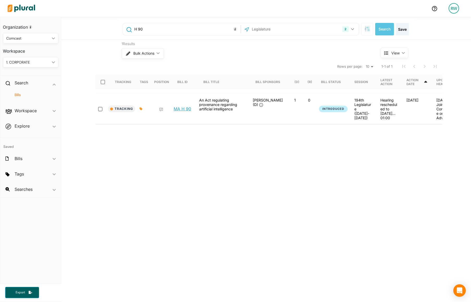
click at [174, 106] on link "MA H 90" at bounding box center [182, 108] width 17 height 5
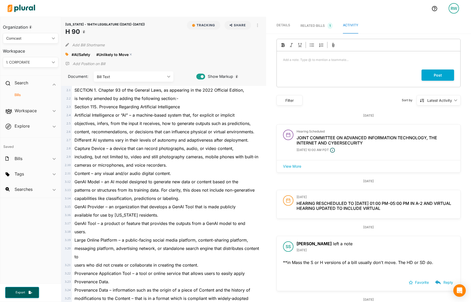
click at [131, 55] on polygon at bounding box center [131, 55] width 4 height 4
click at [92, 53] on div "#AI/Safety close" at bounding box center [84, 54] width 25 height 8
click at [92, 56] on div "#AI/Safety close" at bounding box center [84, 54] width 25 height 8
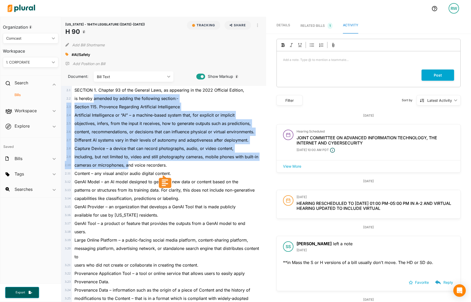
drag, startPoint x: 110, startPoint y: 113, endPoint x: 129, endPoint y: 164, distance: 54.7
click at [129, 164] on div "2 . 1 SECTION 1. Chapter 93 of the General Laws, as appearing in the 2022 Offic…" at bounding box center [163, 302] width 201 height 433
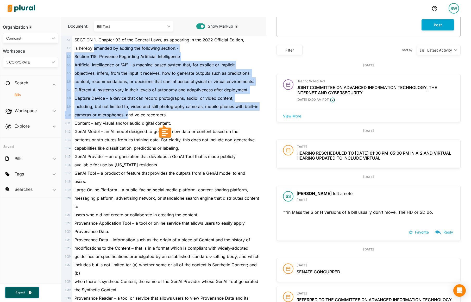
scroll to position [78, 0]
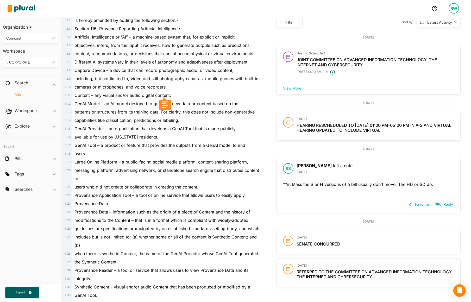
click at [107, 119] on span "capabilities like classification, predictions or labeling." at bounding box center [126, 120] width 105 height 5
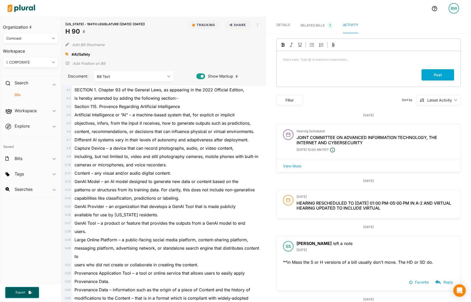
scroll to position [0, 0]
click at [92, 54] on polygon at bounding box center [93, 55] width 4 height 4
click at [67, 56] on icon at bounding box center [66, 55] width 3 height 4
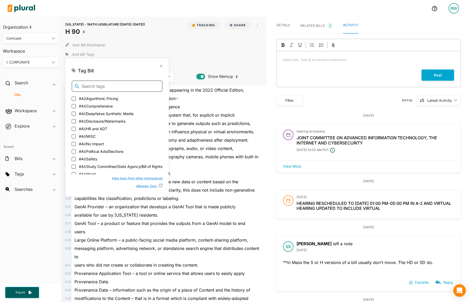
click at [94, 85] on input "text" at bounding box center [117, 85] width 91 height 11
type input "d"
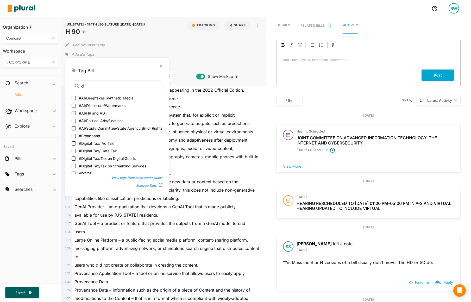
click at [109, 104] on span "#AI/Disclosure/Watermarks" at bounding box center [102, 105] width 47 height 5
click at [76, 104] on input "#AI/Disclosure/Watermarks" at bounding box center [74, 106] width 4 height 4
checkbox input "true"
click at [178, 49] on div "[US_STATE] - 194TH LEGISLATURE ([DATE]-[DATE]) H 90 Tracking Share Email Linked…" at bounding box center [163, 51] width 205 height 69
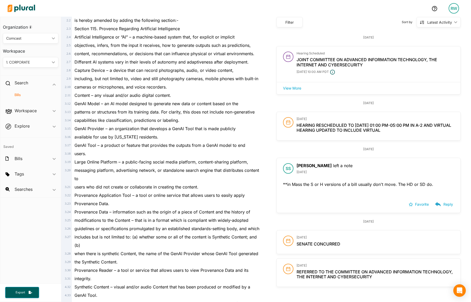
scroll to position [104, 0]
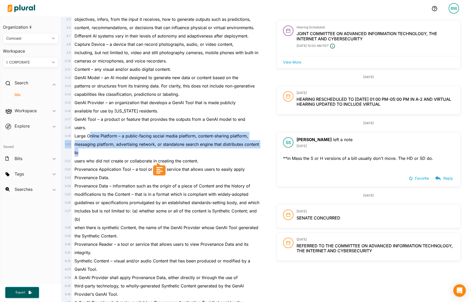
drag, startPoint x: 91, startPoint y: 139, endPoint x: 111, endPoint y: 152, distance: 24.4
click at [111, 152] on div "2 . 1 SECTION 1. Chapter 93 of the General Laws, as appearing in the 2022 Offic…" at bounding box center [163, 198] width 201 height 433
click at [111, 152] on div "messaging platform, advertising network, or standalone search engine that distr…" at bounding box center [166, 148] width 188 height 17
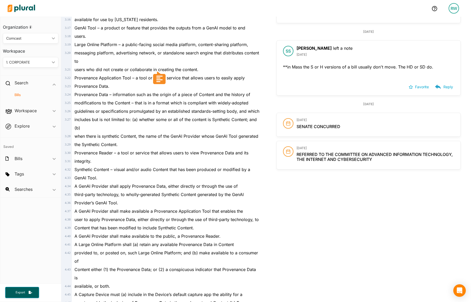
scroll to position [208, 0]
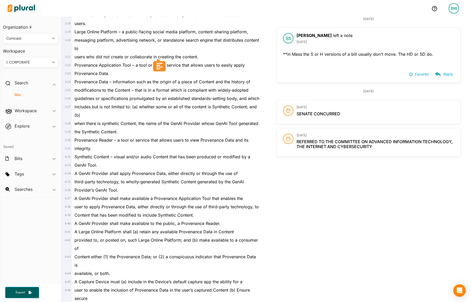
click at [116, 134] on span "the Synthetic Content." at bounding box center [95, 131] width 43 height 5
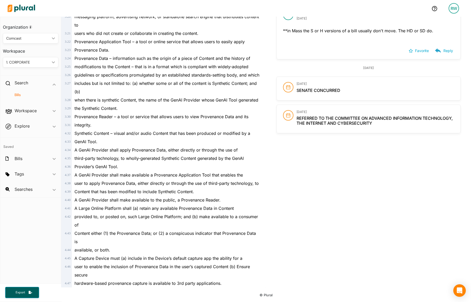
scroll to position [257, 0]
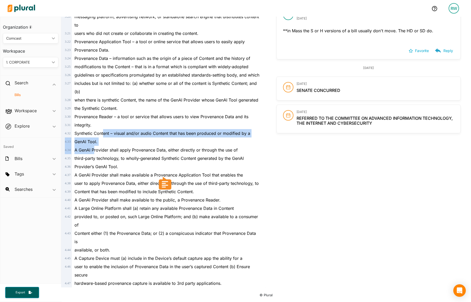
drag, startPoint x: 95, startPoint y: 142, endPoint x: 105, endPoint y: 122, distance: 22.2
click at [105, 122] on div "2 . 1 SECTION 1. Chapter 93 of the General Laws, as appearing in the 2022 Offic…" at bounding box center [163, 70] width 201 height 433
click at [105, 129] on div "Synthetic Content – visual and/or audio Content that has been produced or modif…" at bounding box center [166, 133] width 188 height 8
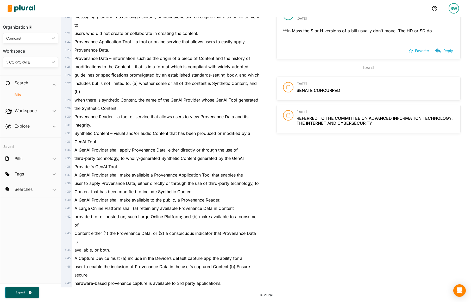
click at [118, 131] on span "Synthetic Content – visual and/or audio Content that has been produced or modif…" at bounding box center [162, 133] width 176 height 5
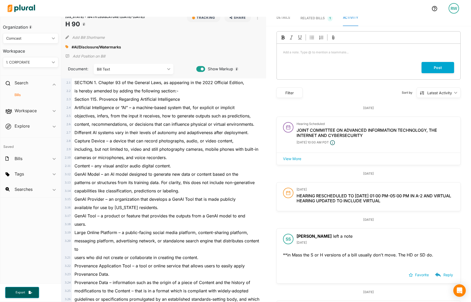
scroll to position [0, 0]
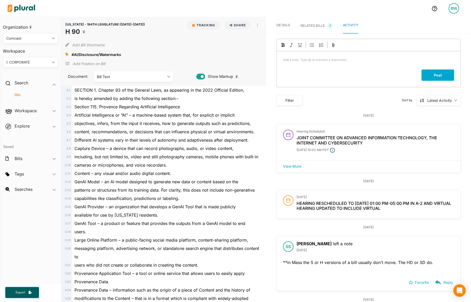
click at [182, 52] on div "#AI/Disclosure/Watermarks close" at bounding box center [163, 54] width 196 height 8
click at [253, 23] on button "button" at bounding box center [257, 25] width 9 height 9
click at [272, 37] on div "View PDF" at bounding box center [279, 37] width 31 height 4
click at [305, 62] on p "Add a note. Type @ to mention a teammate... ﻿" at bounding box center [368, 60] width 171 height 5
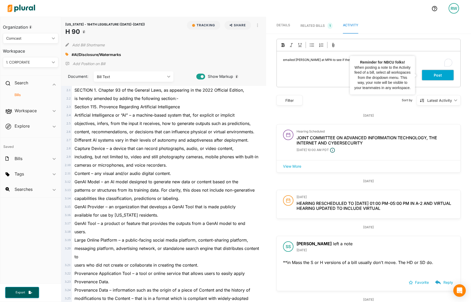
click at [433, 73] on button "Post" at bounding box center [437, 74] width 33 height 11
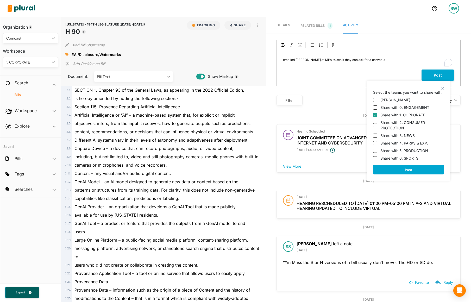
click at [416, 111] on div "[PERSON_NAME] Share with 0. ENGAGEMENT Share with 1. CORPORATE Share with 2. CO…" at bounding box center [408, 128] width 71 height 66
click at [384, 107] on label "Share with 0. ENGAGEMENT" at bounding box center [404, 107] width 49 height 5
click at [377, 107] on input "Share with 0. ENGAGEMENT" at bounding box center [375, 107] width 4 height 4
checkbox input "true"
click at [391, 127] on label "Share with 2. CONSUMER PROTECTION" at bounding box center [411, 125] width 63 height 11
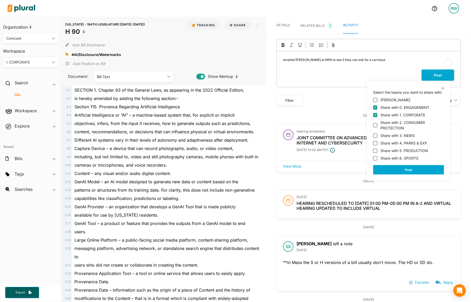
click at [377, 127] on input "Share with 2. CONSUMER PROTECTION" at bounding box center [375, 125] width 4 height 4
checkbox input "true"
click at [394, 134] on label "Share with 3. NEWS" at bounding box center [397, 135] width 34 height 5
click at [377, 134] on input "Share with 3. NEWS" at bounding box center [375, 135] width 4 height 4
checkbox input "true"
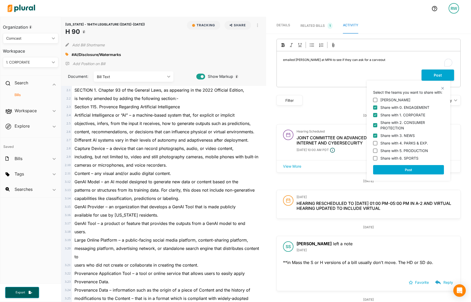
click at [398, 144] on label "Share with 4. PARKS & EXP." at bounding box center [404, 142] width 48 height 5
click at [377, 144] on input "Share with 4. PARKS & EXP." at bounding box center [375, 143] width 4 height 4
checkbox input "true"
click at [400, 150] on label "Share with 5. PRODUCTION" at bounding box center [404, 150] width 48 height 5
click at [377, 150] on input "Share with 5. PRODUCTION" at bounding box center [375, 151] width 4 height 4
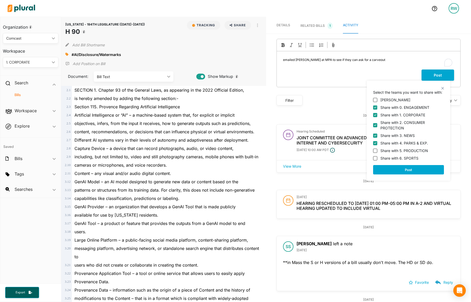
checkbox input "true"
click at [403, 158] on label "Share with 6. SPORTS" at bounding box center [399, 157] width 38 height 5
click at [377, 158] on input "Share with 6. SPORTS" at bounding box center [375, 158] width 4 height 4
checkbox input "true"
click at [407, 168] on button "Post" at bounding box center [408, 169] width 71 height 9
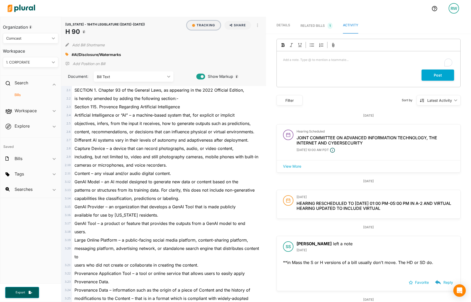
click at [209, 23] on button "Tracking" at bounding box center [203, 25] width 33 height 9
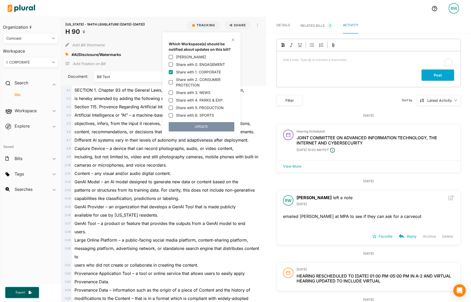
click at [192, 66] on label "Share with 0. ENGAGEMENT" at bounding box center [200, 64] width 49 height 5
click at [173, 66] on input "Share with 0. ENGAGEMENT" at bounding box center [171, 64] width 4 height 4
checkbox input "true"
click at [215, 123] on button "UPDATE" at bounding box center [202, 126] width 66 height 9
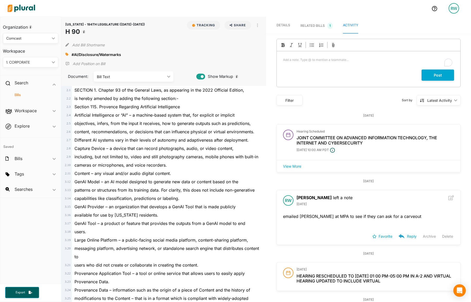
click at [138, 137] on div "Different AI systems vary in their levels of autonomy and adaptiveness after de…" at bounding box center [166, 140] width 188 height 8
click at [17, 94] on h4 "Bills" at bounding box center [32, 94] width 48 height 5
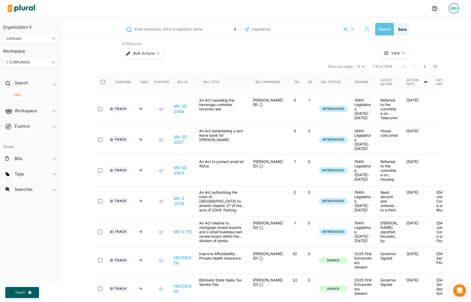
click at [184, 27] on input "text" at bounding box center [186, 29] width 105 height 10
type input "H 81"
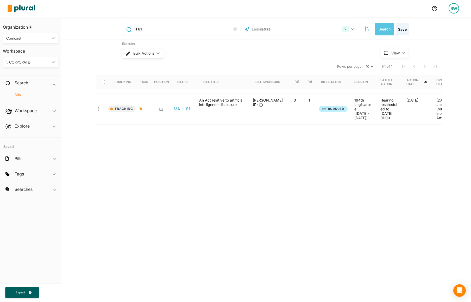
click at [180, 106] on link "MA H 81" at bounding box center [182, 108] width 17 height 5
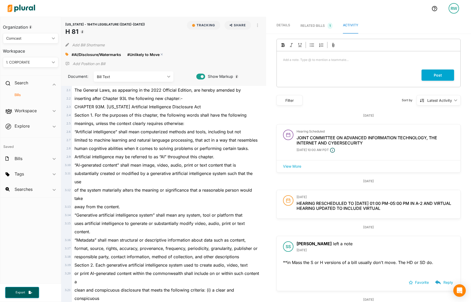
click at [161, 54] on polygon at bounding box center [162, 55] width 4 height 4
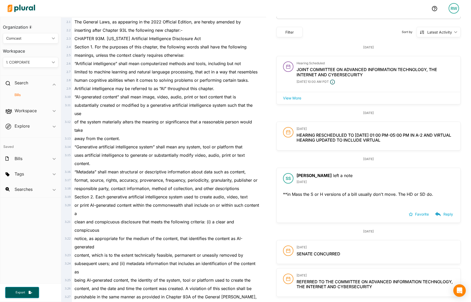
scroll to position [42, 0]
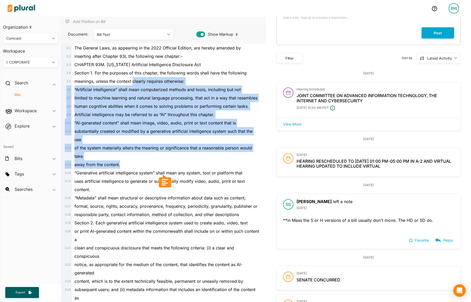
drag, startPoint x: 156, startPoint y: 85, endPoint x: 208, endPoint y: 161, distance: 92.3
click at [208, 161] on div "2 . 1 The General Laws, as appearing in the 2022 Official Edition, are hereby a…" at bounding box center [163, 244] width 201 height 400
click at [208, 161] on div "away from the content." at bounding box center [166, 164] width 188 height 8
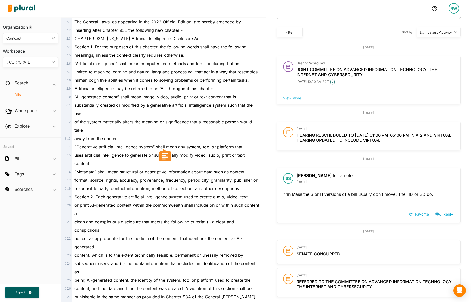
scroll to position [94, 0]
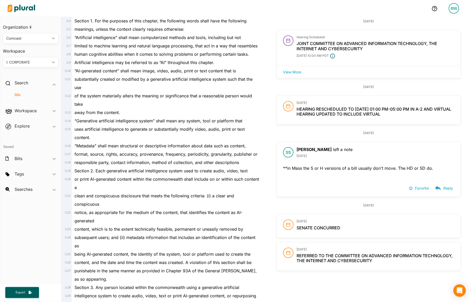
click at [134, 124] on div "“Generative artificial intelligence system” shall mean any system, tool or plat…" at bounding box center [166, 121] width 188 height 8
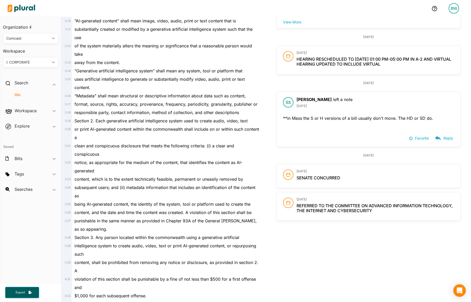
scroll to position [146, 0]
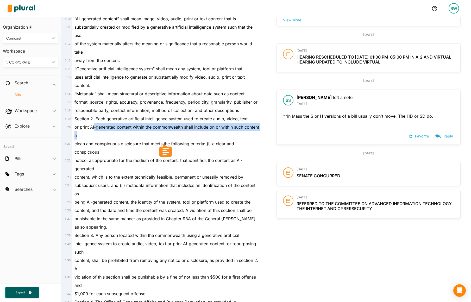
drag, startPoint x: 104, startPoint y: 128, endPoint x: 167, endPoint y: 135, distance: 62.9
click at [167, 135] on div "or print AI-generated content within the commonwealth shall include on or withi…" at bounding box center [166, 131] width 188 height 17
click at [142, 136] on div "or print AI-generated content within the commonwealth shall include on or withi…" at bounding box center [166, 131] width 188 height 17
click at [140, 136] on div "or print AI-generated content within the commonwealth shall include on or withi…" at bounding box center [166, 131] width 188 height 17
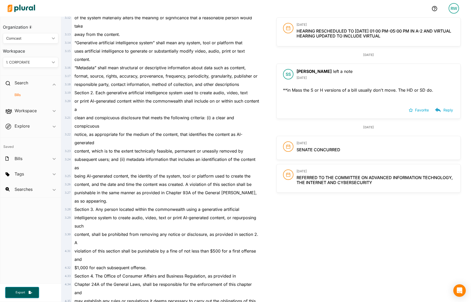
scroll to position [198, 0]
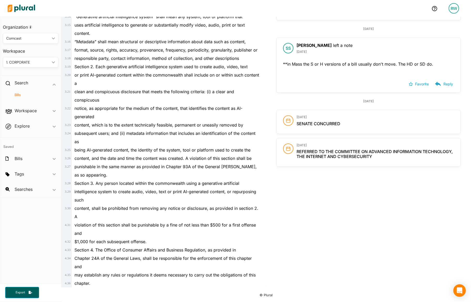
click at [345, 158] on span "Referred to the committee on Advanced Information Technology, the Internet and …" at bounding box center [374, 154] width 156 height 10
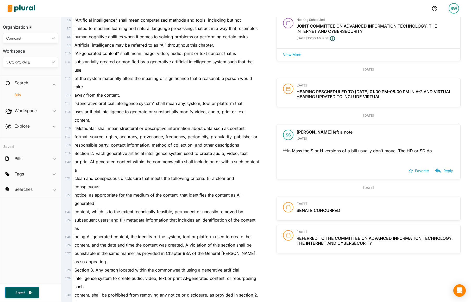
scroll to position [0, 0]
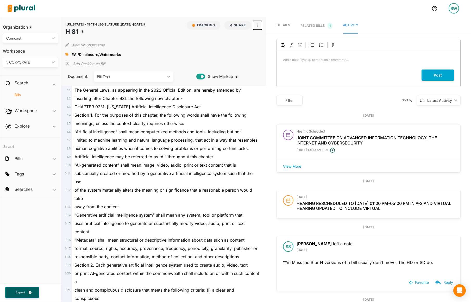
click at [254, 24] on button "button" at bounding box center [257, 25] width 9 height 9
click at [264, 37] on div "View PDF" at bounding box center [279, 37] width 31 height 4
drag, startPoint x: 214, startPoint y: 115, endPoint x: 206, endPoint y: 114, distance: 8.7
click at [214, 115] on span "Section 1. For the purposes of this chapter, the following words shall have the…" at bounding box center [160, 114] width 172 height 5
click at [21, 94] on h4 "Bills" at bounding box center [32, 94] width 48 height 5
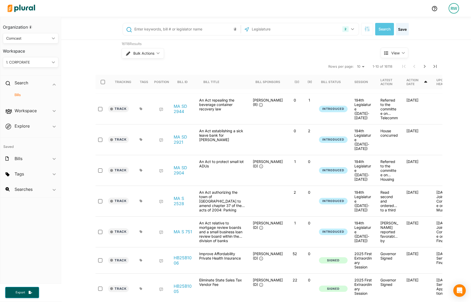
click at [186, 28] on input "text" at bounding box center [186, 29] width 105 height 10
type input "H 77"
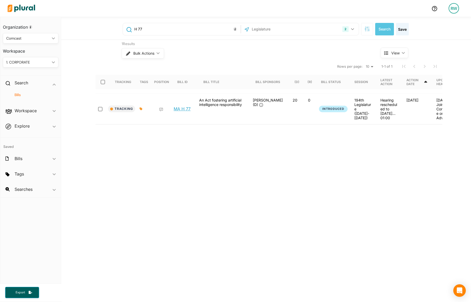
click at [183, 106] on link "MA H 77" at bounding box center [182, 108] width 17 height 5
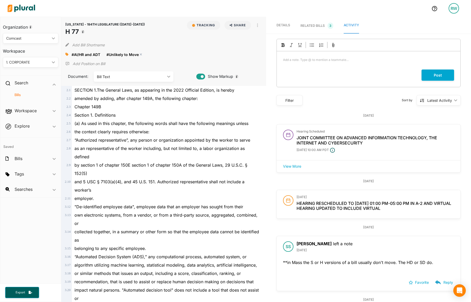
click at [139, 54] on polygon at bounding box center [141, 55] width 4 height 4
click at [209, 23] on button "Tracking" at bounding box center [203, 25] width 33 height 9
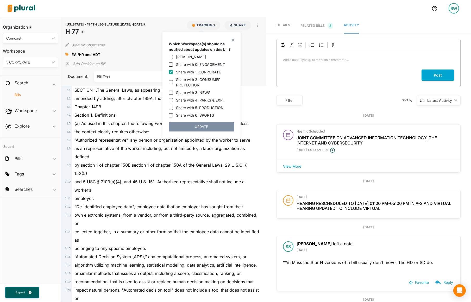
click at [218, 66] on label "Share with 0. ENGAGEMENT" at bounding box center [200, 64] width 49 height 5
click at [173, 66] on input "Share with 0. ENGAGEMENT" at bounding box center [171, 64] width 4 height 4
checkbox input "true"
click at [213, 126] on button "UPDATE" at bounding box center [202, 126] width 66 height 9
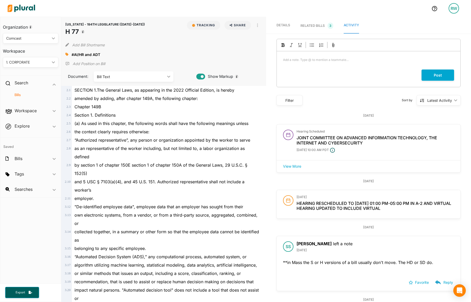
click at [19, 95] on h4 "Bills" at bounding box center [32, 94] width 48 height 5
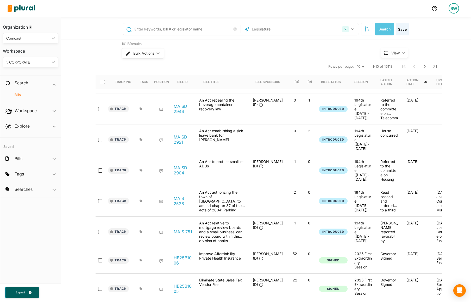
click at [174, 33] on input "text" at bounding box center [186, 29] width 105 height 10
type input "H 74"
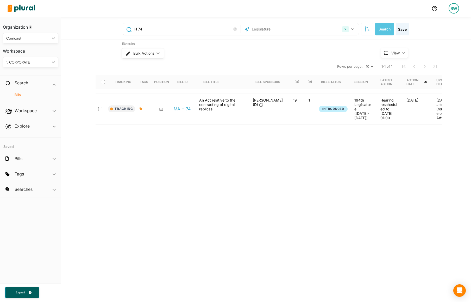
click at [182, 107] on link "MA H 74" at bounding box center [182, 108] width 17 height 5
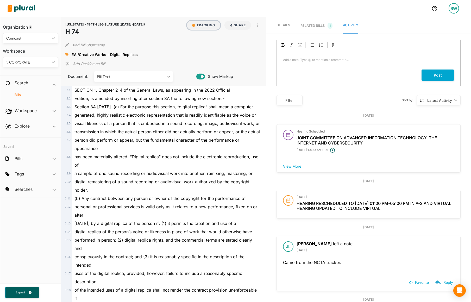
click at [194, 27] on button "Tracking" at bounding box center [203, 25] width 33 height 9
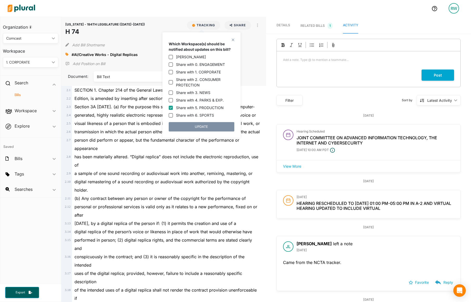
click at [206, 66] on label "Share with 0. ENGAGEMENT" at bounding box center [200, 64] width 49 height 5
click at [173, 66] on input "Share with 0. ENGAGEMENT" at bounding box center [171, 64] width 4 height 4
checkbox input "true"
click at [202, 127] on button "UPDATE" at bounding box center [202, 126] width 66 height 9
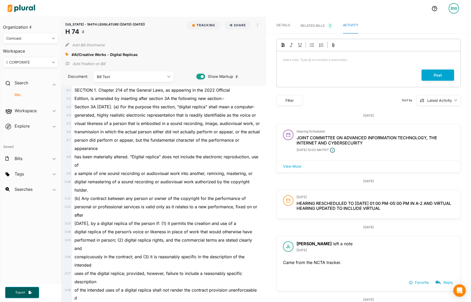
click at [70, 55] on div at bounding box center [68, 54] width 6 height 8
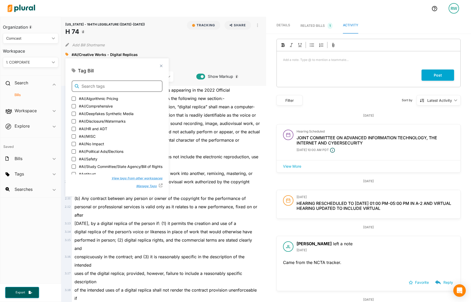
click at [96, 87] on input "text" at bounding box center [117, 85] width 91 height 11
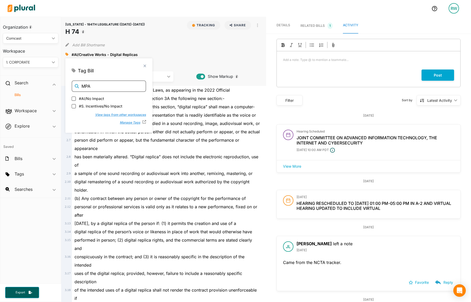
type input "MPA"
click at [133, 113] on button "View tags from other workspaces" at bounding box center [117, 114] width 56 height 8
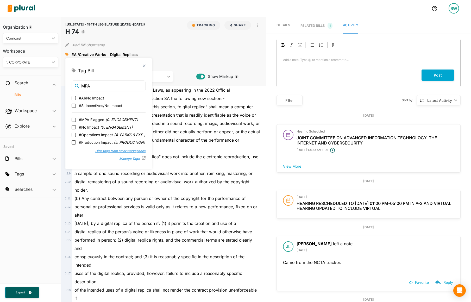
click at [107, 118] on span "( 0. ENGAGEMENT )" at bounding box center [121, 119] width 33 height 4
click at [76, 118] on input "#MPA Flagged ( 0. ENGAGEMENT )" at bounding box center [74, 120] width 4 height 4
checkbox input "true"
click at [137, 39] on div "Add Bill Shortname" at bounding box center [163, 44] width 196 height 10
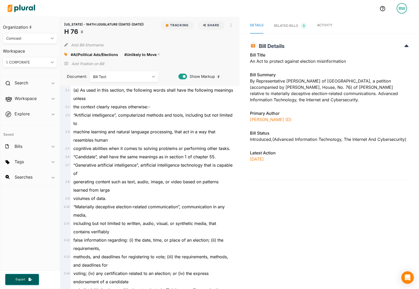
click at [157, 54] on polygon at bounding box center [159, 55] width 4 height 4
click at [175, 26] on button "Tracking" at bounding box center [177, 25] width 33 height 9
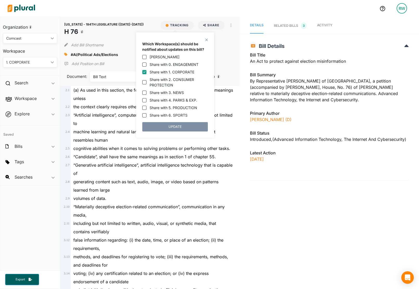
click at [183, 62] on label "Share with 0. ENGAGEMENT" at bounding box center [174, 64] width 49 height 5
click at [146, 62] on input "Share with 0. ENGAGEMENT" at bounding box center [144, 64] width 4 height 4
checkbox input "true"
click at [199, 127] on button "UPDATE" at bounding box center [175, 126] width 66 height 9
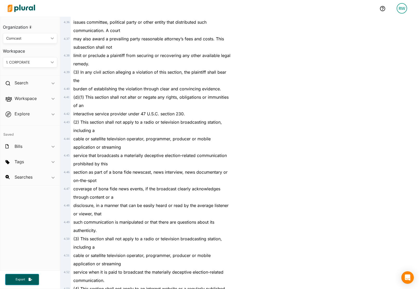
scroll to position [598, 0]
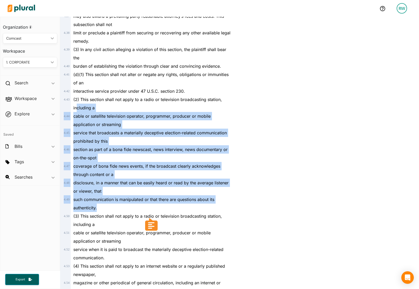
drag, startPoint x: 78, startPoint y: 105, endPoint x: 109, endPoint y: 208, distance: 107.3
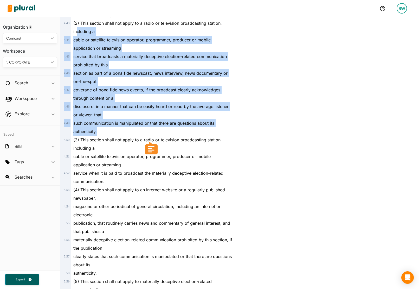
scroll to position [677, 0]
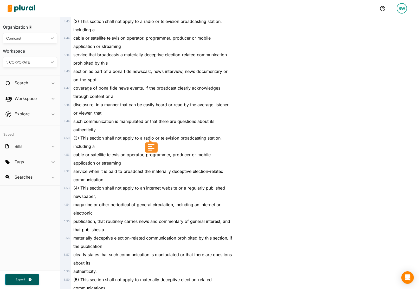
click at [94, 137] on span "(3) This section shall not apply to a radio or television broadcasting station,…" at bounding box center [147, 142] width 149 height 14
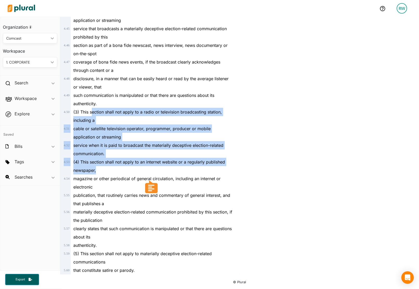
drag, startPoint x: 109, startPoint y: 118, endPoint x: 124, endPoint y: 168, distance: 52.4
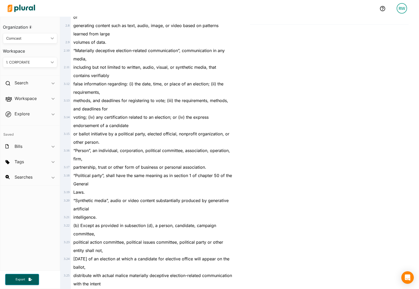
scroll to position [0, 0]
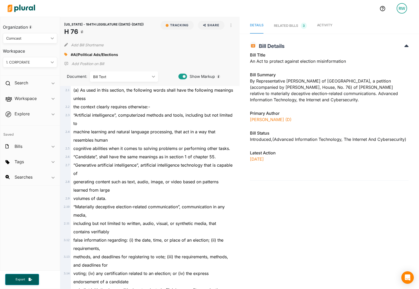
click at [320, 29] on link "Activity" at bounding box center [324, 26] width 15 height 16
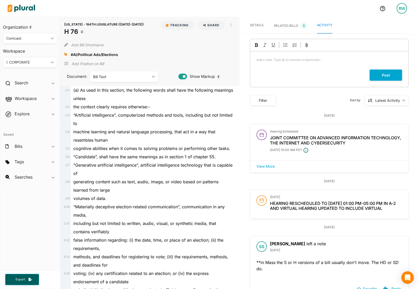
click at [135, 67] on div "MASSACHUSETTS - 194TH LEGISLATURE (2025-2026) H 76 Tracking Share Email LinkedI…" at bounding box center [150, 51] width 180 height 69
click at [19, 81] on h2 "Search" at bounding box center [22, 83] width 14 height 6
click at [19, 93] on h4 "Bills" at bounding box center [31, 94] width 47 height 5
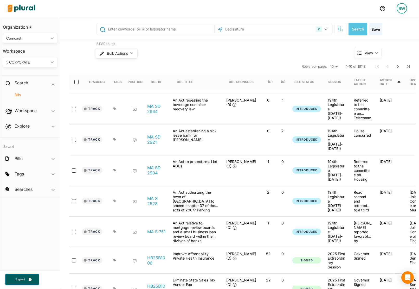
click at [147, 28] on input "text" at bounding box center [159, 29] width 105 height 10
type input "S 37"
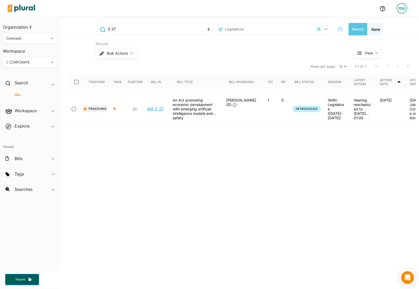
click at [153, 106] on link "MA S 37" at bounding box center [155, 108] width 17 height 5
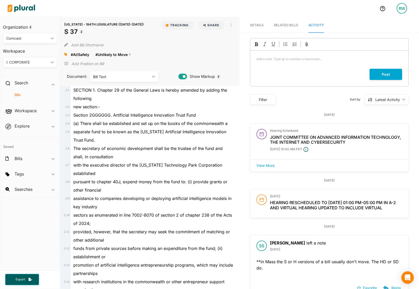
click at [129, 55] on polygon at bounding box center [130, 55] width 4 height 4
click at [266, 63] on div "Add a note. Type @ to mention a teammate... ﻿" at bounding box center [329, 59] width 158 height 18
click at [121, 122] on span "(a) There shall be established and set up on the books of the commonwealth a" at bounding box center [150, 123] width 154 height 5
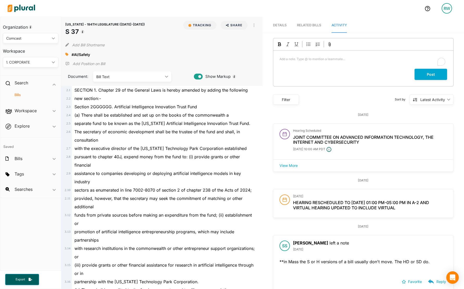
drag, startPoint x: 205, startPoint y: 270, endPoint x: 66, endPoint y: 90, distance: 227.2
copy div "2 . 1 SECTION 1. Chapter 29 of the General Laws is hereby amended by adding the…"
click at [183, 128] on div "separate fund to be known as the Massachusetts Artificial Intelligence Innovati…" at bounding box center [164, 123] width 185 height 8
click at [93, 54] on polygon at bounding box center [92, 55] width 4 height 4
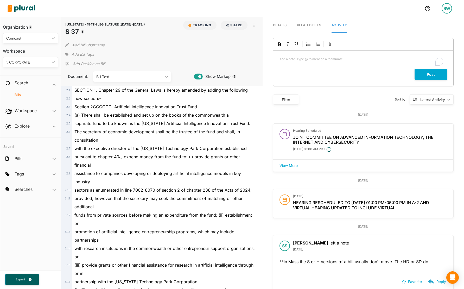
click at [67, 55] on icon at bounding box center [66, 54] width 3 height 3
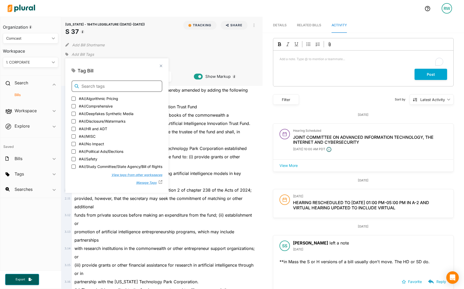
click at [108, 85] on input "text" at bounding box center [117, 85] width 91 height 11
click at [100, 128] on span "#AI/HR and ADT" at bounding box center [93, 127] width 28 height 5
click at [76, 128] on input "#AI/HR and ADT" at bounding box center [74, 128] width 4 height 4
checkbox input "true"
click at [161, 68] on div "Tag Bill" at bounding box center [117, 70] width 91 height 7
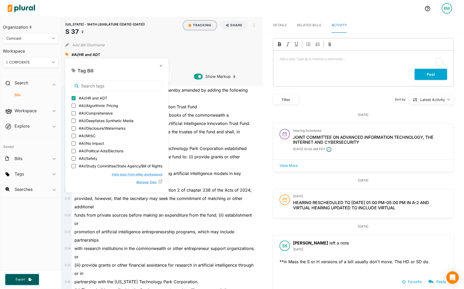
click at [205, 22] on button "Tracking" at bounding box center [199, 25] width 33 height 9
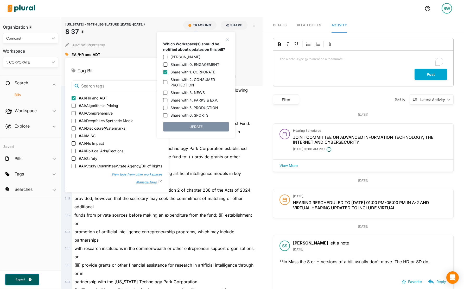
click at [205, 63] on label "Share with 0. ENGAGEMENT" at bounding box center [194, 64] width 49 height 5
click at [167, 63] on input "Share with 0. ENGAGEMENT" at bounding box center [165, 64] width 4 height 4
checkbox input "true"
click at [210, 126] on button "UPDATE" at bounding box center [196, 126] width 66 height 9
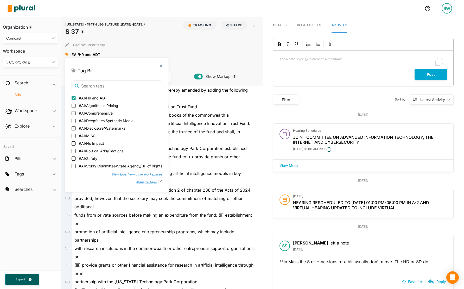
click at [163, 65] on div "close Tag Bill #AI/HR and ADT #AI/Algorithmic Pricing #AI/Comprehensive #AI/Dee…" at bounding box center [116, 125] width 103 height 134
click at [161, 65] on polygon at bounding box center [161, 65] width 4 height 4
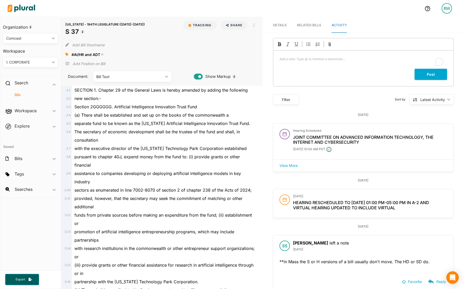
click at [101, 55] on polygon at bounding box center [102, 55] width 4 height 4
click at [79, 55] on span "Add Bill Tags" at bounding box center [83, 54] width 22 height 5
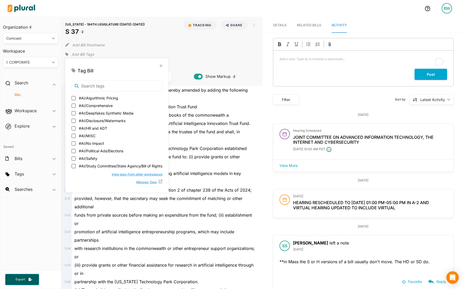
click at [91, 78] on div "close Tag Bill #AI/Algorithmic Pricing #AI/Comprehensive #AI/Deepfakes Syntheti…" at bounding box center [116, 125] width 103 height 134
click at [95, 82] on input "text" at bounding box center [117, 85] width 91 height 11
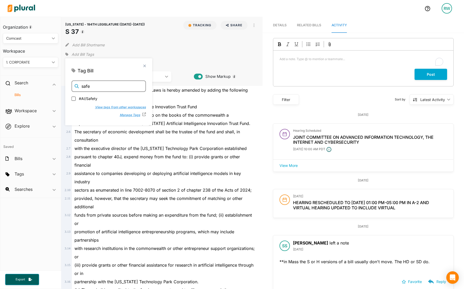
type input "safe"
click at [88, 98] on span "#AI/Safety" at bounding box center [88, 97] width 18 height 5
click at [76, 98] on input "#AI/Safety" at bounding box center [74, 98] width 4 height 4
checkbox input "true"
click at [167, 55] on div "#AI/Safety close" at bounding box center [161, 54] width 193 height 8
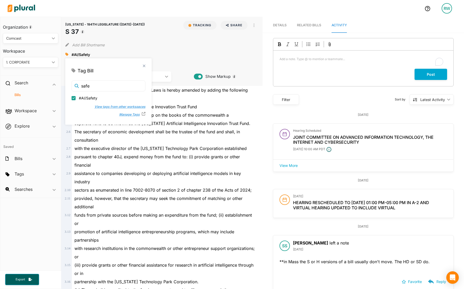
click at [137, 65] on div "close" at bounding box center [109, 66] width 74 height 3
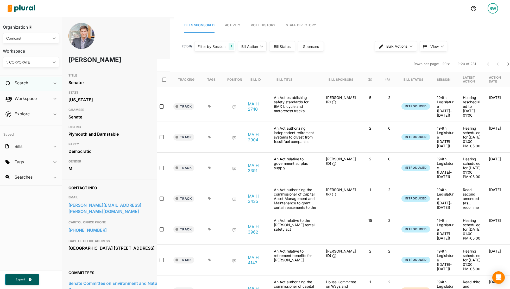
click at [31, 83] on div "Search ic_keyboard_arrow_down" at bounding box center [30, 84] width 61 height 14
click at [22, 98] on div "Bills" at bounding box center [30, 97] width 61 height 12
click at [21, 95] on h4 "Bills" at bounding box center [32, 94] width 48 height 5
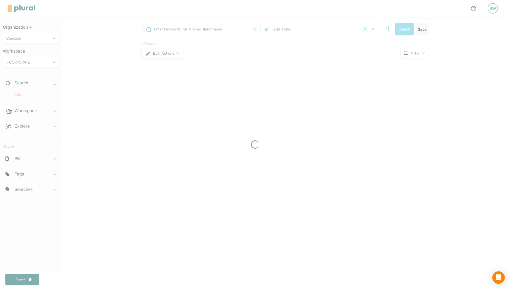
click at [190, 29] on div at bounding box center [255, 144] width 510 height 289
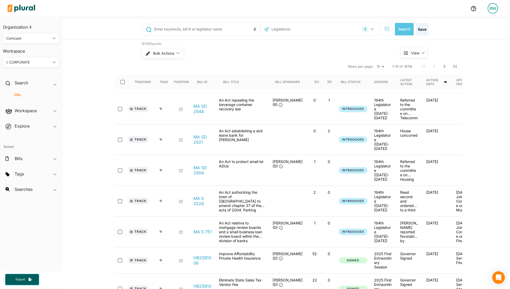
click at [192, 29] on input "text" at bounding box center [206, 29] width 105 height 10
type input "S 35"
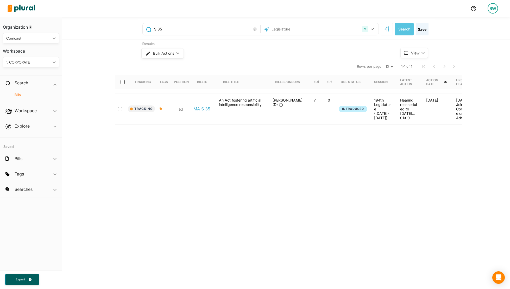
click at [204, 103] on div "MA S 35" at bounding box center [203, 109] width 26 height 22
click at [199, 108] on link "MA S 35" at bounding box center [201, 108] width 17 height 5
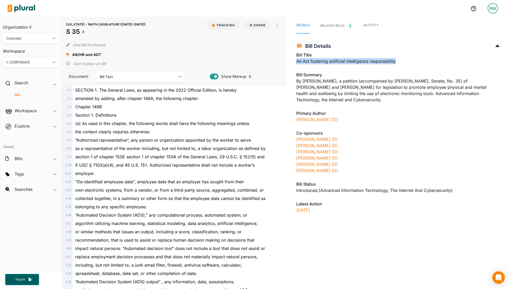
drag, startPoint x: 385, startPoint y: 61, endPoint x: 438, endPoint y: 59, distance: 53.6
click at [438, 59] on div "Bill Title An Act fostering artificial intelligence responsibility" at bounding box center [397, 60] width 203 height 16
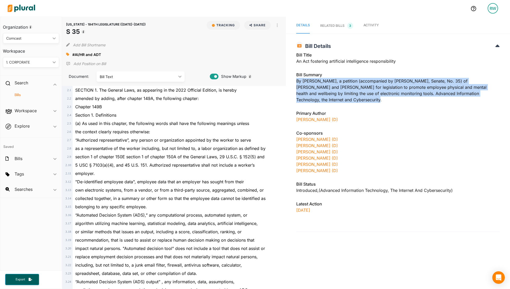
drag, startPoint x: 494, startPoint y: 93, endPoint x: 290, endPoint y: 82, distance: 204.3
click at [290, 82] on div "MASSACHUSETTS - 194TH LEGISLATURE (2025-2026) S 35 Bill Details Bill Title An A…" at bounding box center [398, 135] width 224 height 193
click at [323, 81] on div "Bill Summary By Mr. Fernandes, a petition (accompanied by bill, Senate, No. 35)…" at bounding box center [397, 89] width 203 height 34
drag, startPoint x: 303, startPoint y: 82, endPoint x: 518, endPoint y: 93, distance: 214.4
click at [464, 93] on html "RW Organization Comcast ic_keyboard_arrow_down Personal Comcast Workspace 1. CO…" at bounding box center [255, 147] width 510 height 295
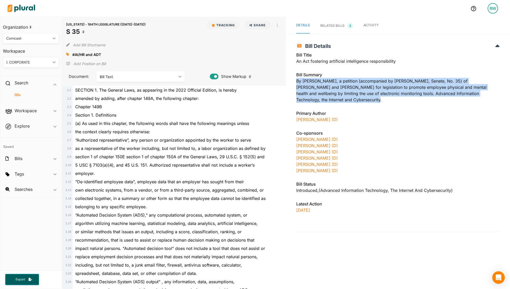
copy div "By [PERSON_NAME], a petition (accompanied by [PERSON_NAME], Senate, No. 35) of …"
click at [277, 28] on button "button" at bounding box center [277, 25] width 9 height 9
click at [287, 47] on div "View Source" at bounding box center [299, 49] width 31 height 4
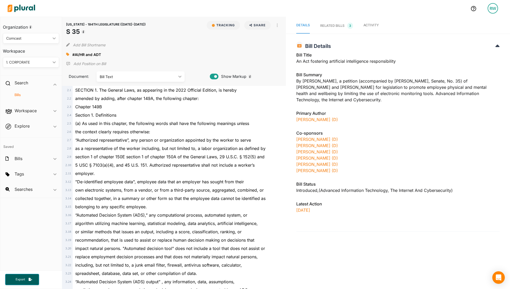
click at [69, 51] on div at bounding box center [69, 54] width 6 height 8
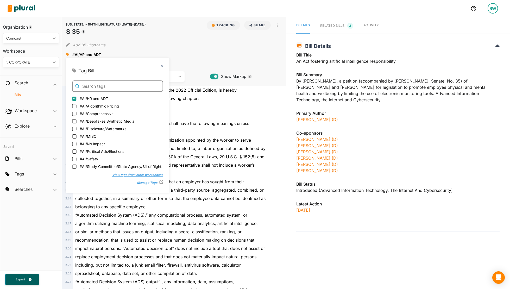
click at [89, 88] on input "text" at bounding box center [117, 85] width 91 height 11
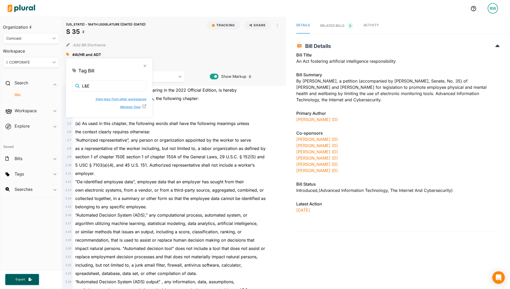
click at [119, 98] on button "View tags from other workspaces" at bounding box center [118, 99] width 56 height 8
click at [102, 85] on input "L&E" at bounding box center [109, 85] width 74 height 11
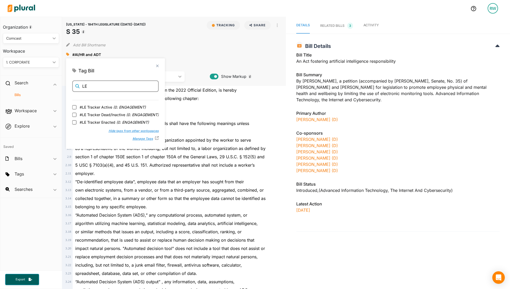
type input "LE"
click at [115, 105] on span "#LE Tracker Active ( 0. ENGAGEMENT )" at bounding box center [113, 106] width 66 height 5
click at [77, 105] on input "#LE Tracker Active ( 0. ENGAGEMENT )" at bounding box center [74, 107] width 4 height 4
checkbox input "true"
click at [199, 59] on div "MASSACHUSETTS - 194TH LEGISLATURE (2025-2026) S 35 Tracking Share Email LinkedI…" at bounding box center [174, 51] width 224 height 69
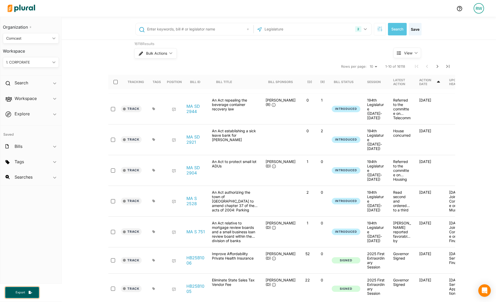
click at [23, 292] on span "Export" at bounding box center [20, 292] width 17 height 4
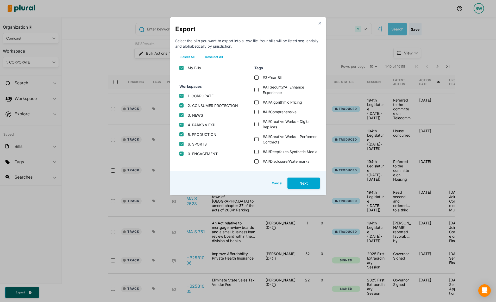
drag, startPoint x: 215, startPoint y: 57, endPoint x: 222, endPoint y: 57, distance: 7.0
click at [215, 56] on button "Deselect All" at bounding box center [214, 57] width 28 height 8
checkbox input "false"
checkbox protection "false"
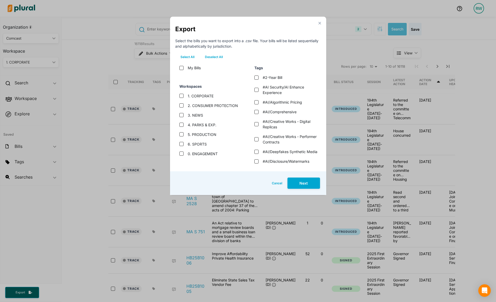
checkbox input "false"
checkbox exp\ "false"
checkbox input "false"
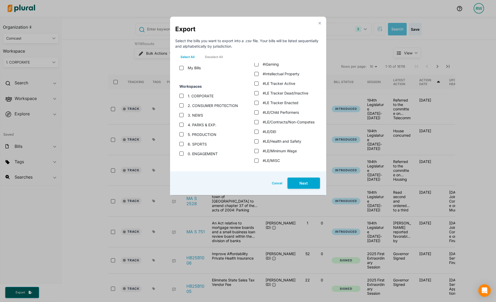
scroll to position [755, 0]
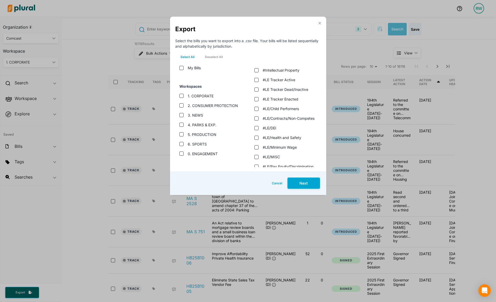
click at [281, 82] on label "#LE Tracker Active" at bounding box center [279, 79] width 33 height 5
click at [258, 82] on active "#LE Tracker Active" at bounding box center [256, 80] width 4 height 4
checkbox active "true"
click at [282, 92] on label "#LE Tracker Dead/Inactive" at bounding box center [286, 89] width 46 height 5
click at [258, 92] on dead\/inactive "#LE Tracker Dead/Inactive" at bounding box center [256, 89] width 4 height 4
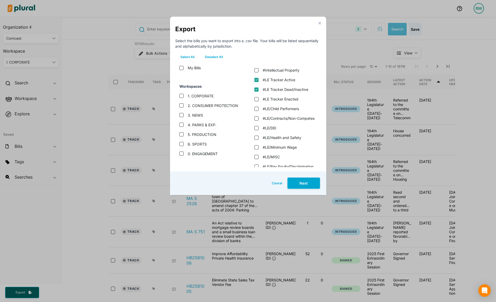
checkbox dead\/inactive "true"
click at [281, 102] on label "#LE Tracker Enacted" at bounding box center [281, 98] width 36 height 5
click at [258, 101] on enacted "#LE Tracker Enacted" at bounding box center [256, 99] width 4 height 4
checkbox enacted "true"
click at [284, 111] on label "#LE/Child Performers" at bounding box center [281, 108] width 36 height 5
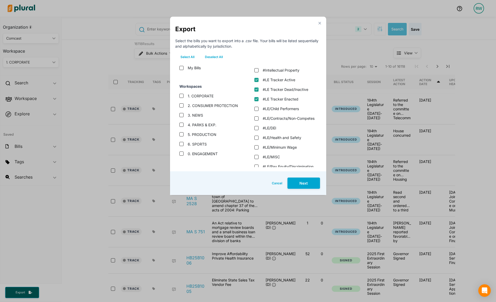
click at [258, 111] on "#LE/Child Performers" at bounding box center [256, 109] width 4 height 4
checkbox "true"
click at [279, 121] on label "#LE/Contracts/Non-Competes" at bounding box center [289, 118] width 52 height 5
click at [258, 120] on "#LE/Contracts/Non-Competes" at bounding box center [256, 118] width 4 height 4
checkbox "true"
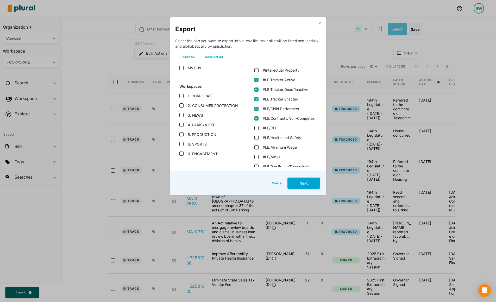
scroll to position [807, 0]
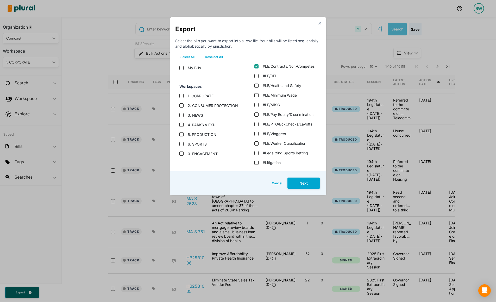
click at [272, 79] on label "#LE/DEI" at bounding box center [270, 75] width 14 height 5
click at [258, 78] on "#LE/DEI" at bounding box center [256, 76] width 4 height 4
checkbox "true"
click at [282, 88] on label "#LE/Health and Safety" at bounding box center [282, 85] width 39 height 5
click at [258, 88] on "#LE/Health and Safety" at bounding box center [256, 86] width 4 height 4
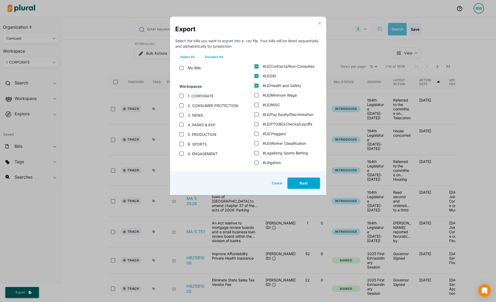
checkbox "true"
click at [283, 98] on label "#LE/Minimum Wage" at bounding box center [280, 94] width 34 height 5
click at [258, 97] on "#LE/Minimum Wage" at bounding box center [256, 95] width 4 height 4
checkbox "true"
click at [276, 107] on label "#LE/MISC" at bounding box center [271, 104] width 17 height 5
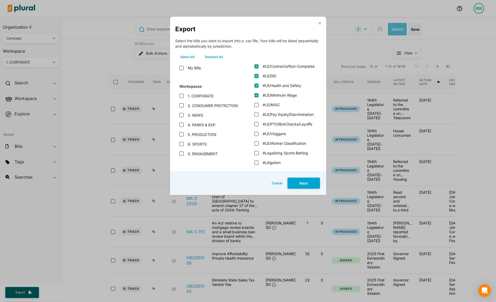
click at [258, 107] on "#LE/MISC" at bounding box center [256, 105] width 4 height 4
checkbox "true"
click at [278, 117] on label "#LE/Pay Equity/Discrimination" at bounding box center [288, 114] width 51 height 5
click at [258, 117] on "#LE/Pay Equity/Discrimination" at bounding box center [256, 114] width 4 height 4
checkbox "true"
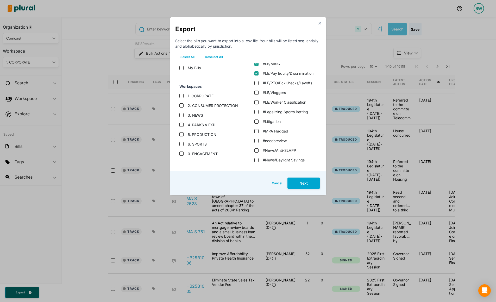
scroll to position [859, 0]
click at [276, 75] on label "#LE/PTO/BckChecks/Layoffs" at bounding box center [287, 71] width 49 height 5
click at [258, 74] on "#LE/PTO/BckChecks/Layoffs" at bounding box center [256, 72] width 4 height 4
checkbox "true"
click at [277, 84] on label "#LE/Vloggers" at bounding box center [274, 81] width 23 height 5
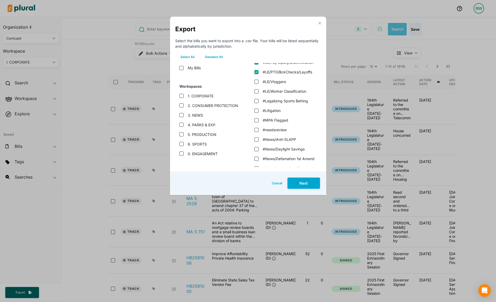
click at [258, 84] on input "#LE/Vloggers" at bounding box center [256, 82] width 4 height 4
checkbox input "true"
click at [280, 94] on label "#LE/Worker Classification" at bounding box center [284, 90] width 43 height 5
click at [258, 93] on "#LE/Worker Classification" at bounding box center [256, 91] width 4 height 4
checkbox "true"
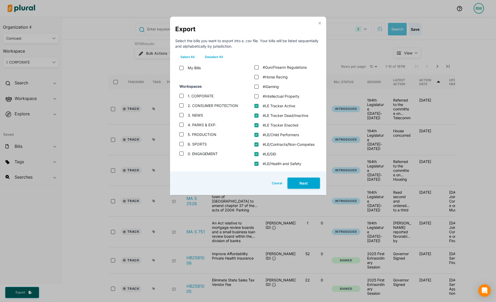
scroll to position [703, 0]
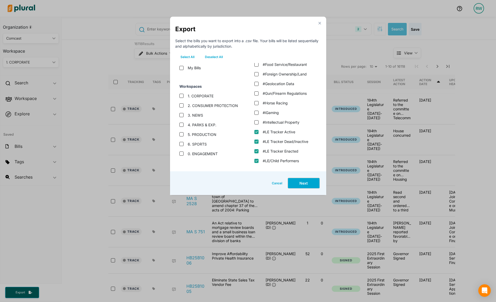
click at [313, 180] on button "Next" at bounding box center [303, 182] width 33 height 11
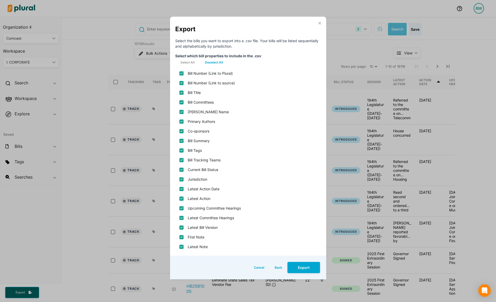
click at [303, 277] on div "Cancel Back Export" at bounding box center [248, 268] width 156 height 24
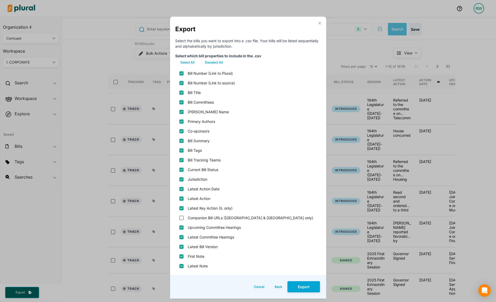
click at [198, 219] on label "Companion Bill URLs (NY & MN only)" at bounding box center [250, 217] width 125 height 5
click at [183, 219] on only\) "Companion Bill URLs (NY & MN only)" at bounding box center [181, 218] width 4 height 4
checkbox only\) "true"
click at [299, 285] on button "Export" at bounding box center [303, 286] width 33 height 11
